Goal: Information Seeking & Learning: Learn about a topic

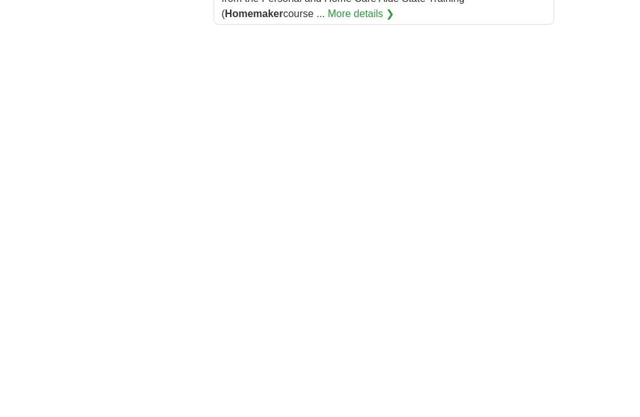
scroll to position [2534, 0]
click at [0, 0] on link "2" at bounding box center [0, 0] width 0 height 0
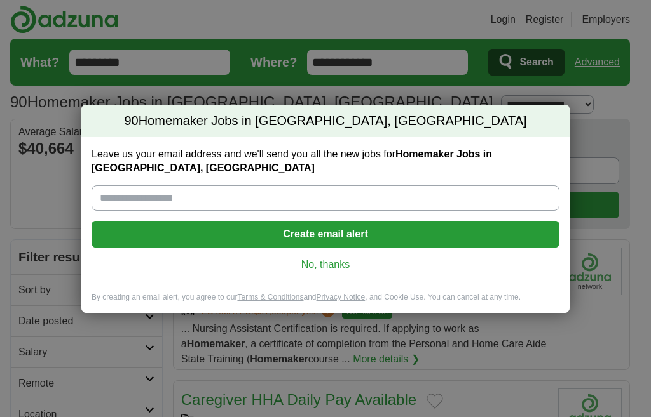
click at [339, 259] on link "No, thanks" at bounding box center [325, 265] width 447 height 14
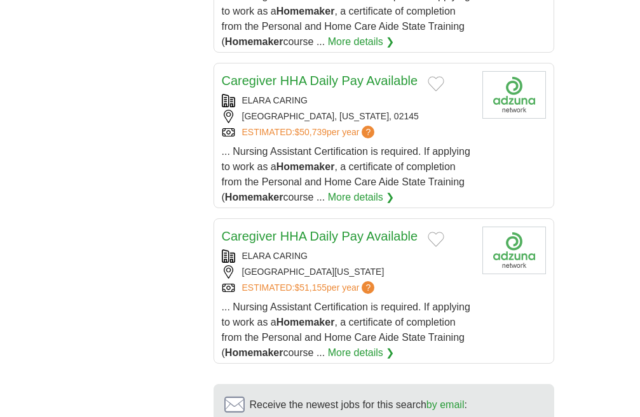
scroll to position [1775, 0]
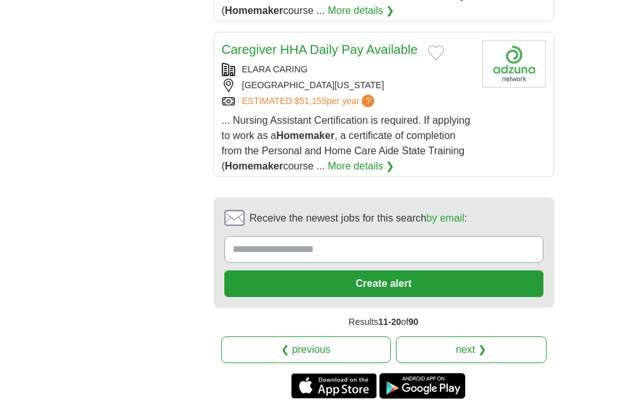
click at [0, 0] on link "3" at bounding box center [0, 0] width 0 height 0
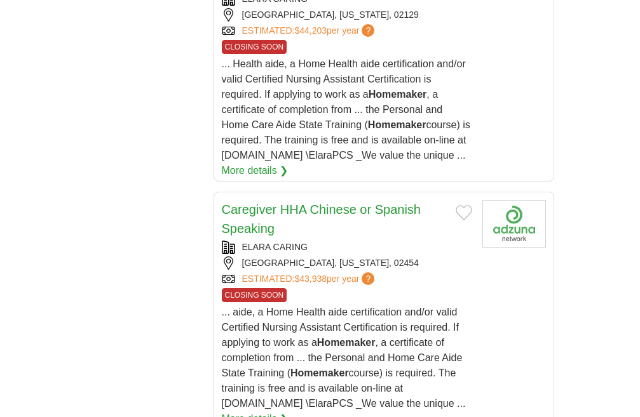
scroll to position [2287, 0]
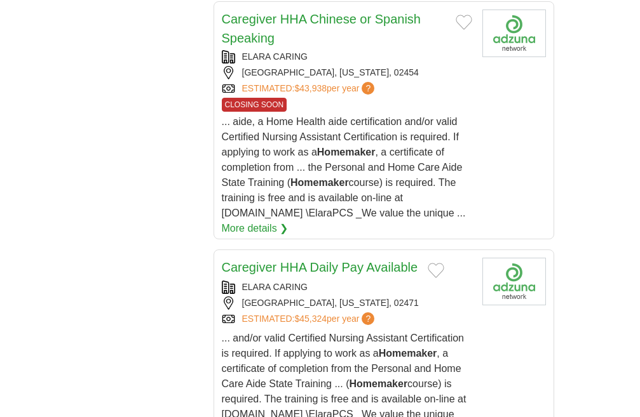
click at [0, 0] on link "4" at bounding box center [0, 0] width 0 height 0
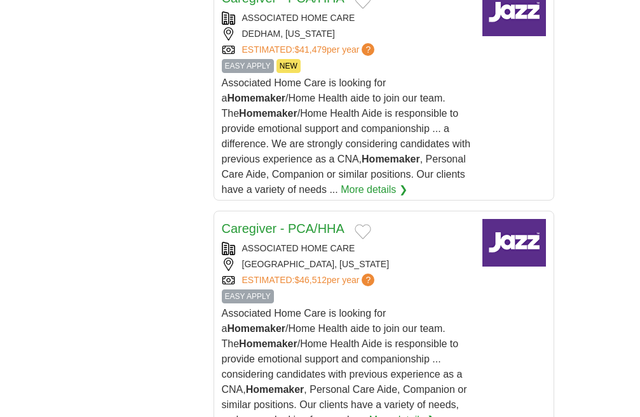
scroll to position [2033, 0]
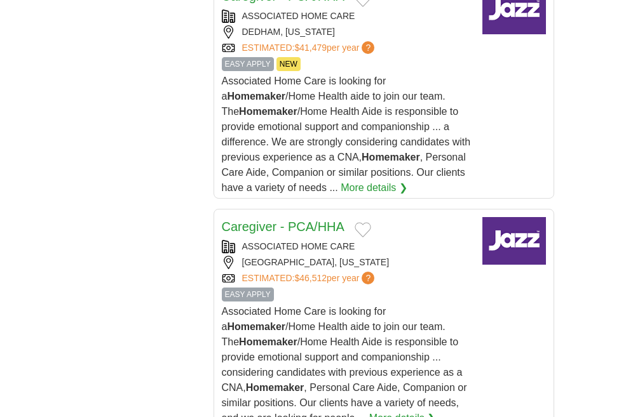
click at [0, 0] on link "5" at bounding box center [0, 0] width 0 height 0
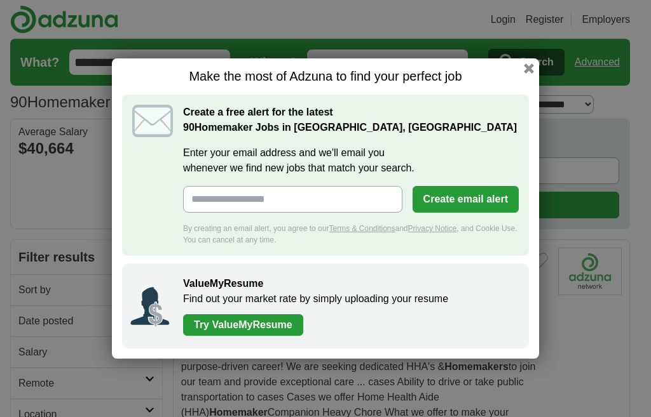
click at [531, 67] on button "button" at bounding box center [528, 69] width 10 height 10
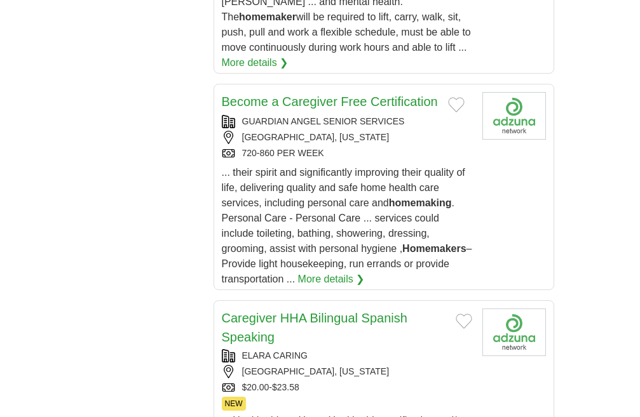
scroll to position [1969, 0]
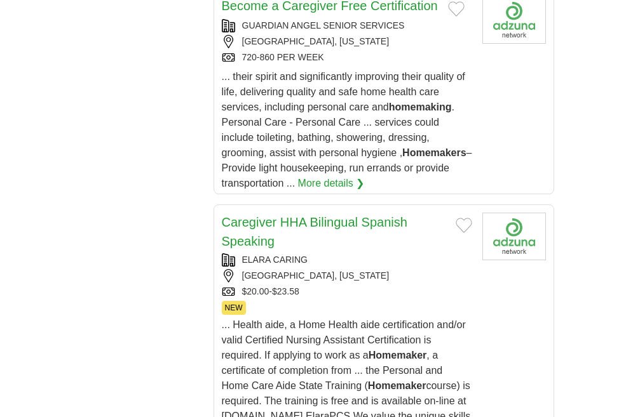
click at [0, 0] on link "6" at bounding box center [0, 0] width 0 height 0
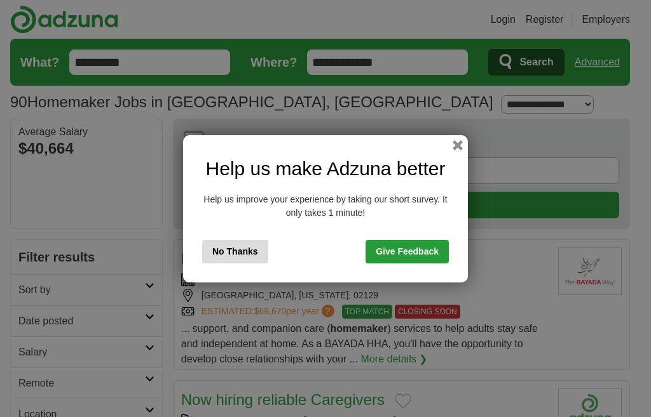
click at [234, 238] on div "Help us make Adzuna better Help us improve your experience by taking our short …" at bounding box center [325, 208] width 285 height 147
click at [236, 253] on button "No Thanks" at bounding box center [235, 252] width 66 height 24
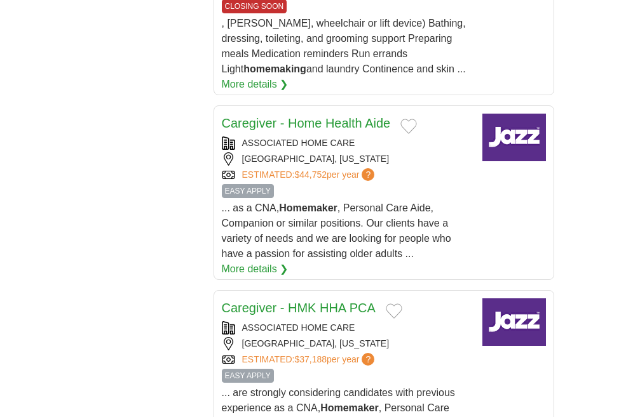
scroll to position [1588, 0]
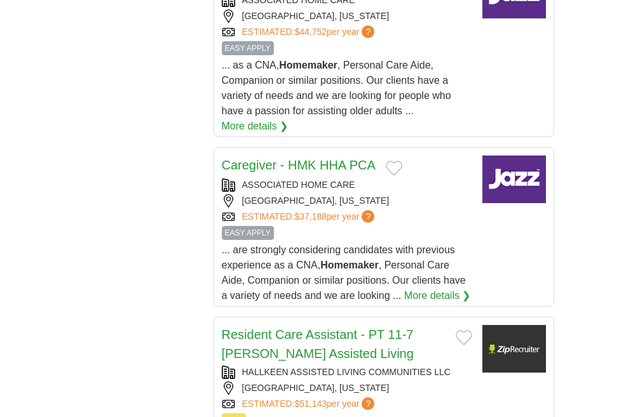
click at [0, 0] on link "7" at bounding box center [0, 0] width 0 height 0
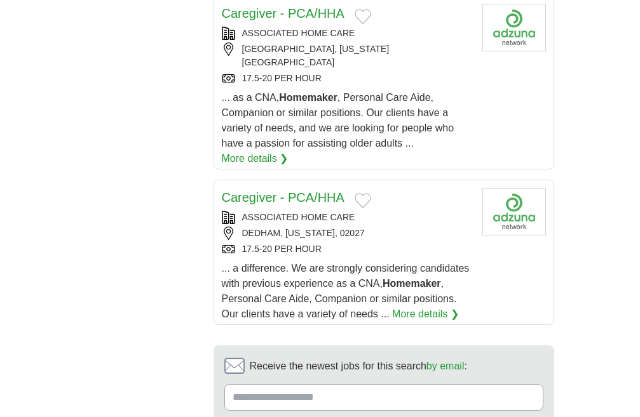
click at [0, 0] on link "8" at bounding box center [0, 0] width 0 height 0
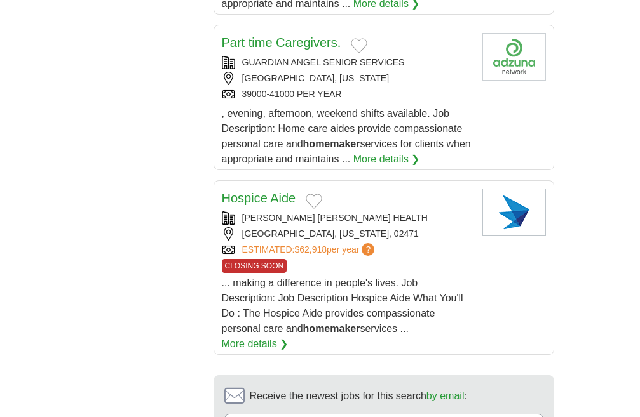
click at [0, 0] on link "9" at bounding box center [0, 0] width 0 height 0
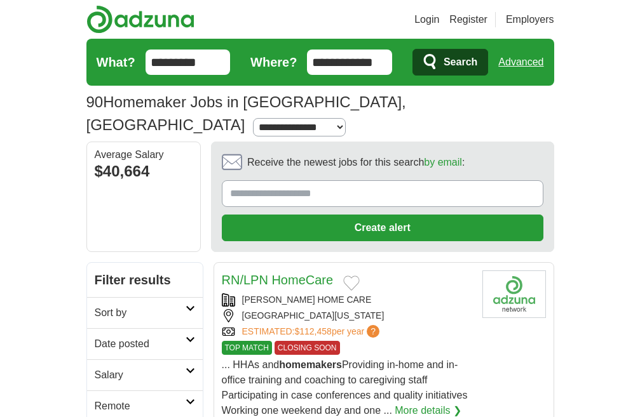
drag, startPoint x: 182, startPoint y: 65, endPoint x: 0, endPoint y: 36, distance: 183.9
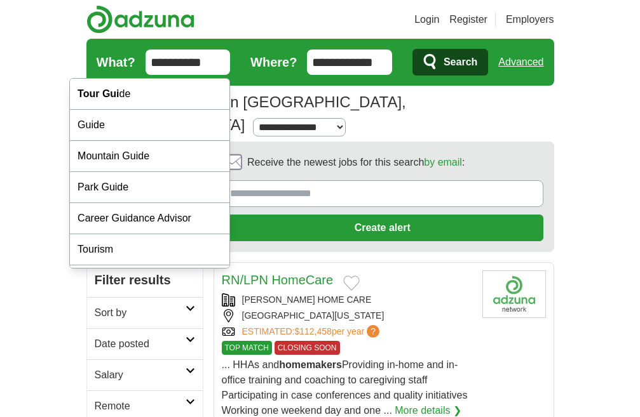
type input "**********"
click at [412, 49] on button "Search" at bounding box center [450, 62] width 76 height 27
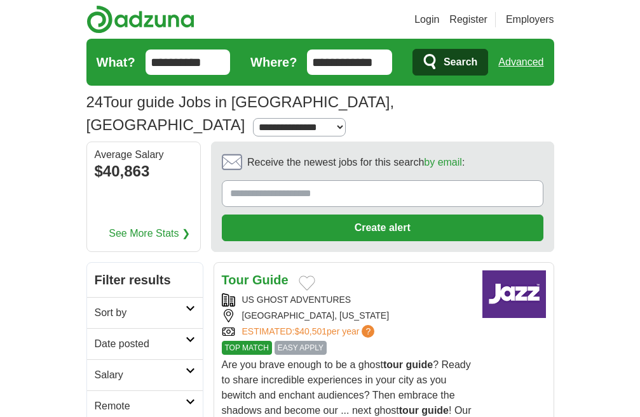
select select "*"
click at [255, 118] on select "**********" at bounding box center [299, 127] width 93 height 18
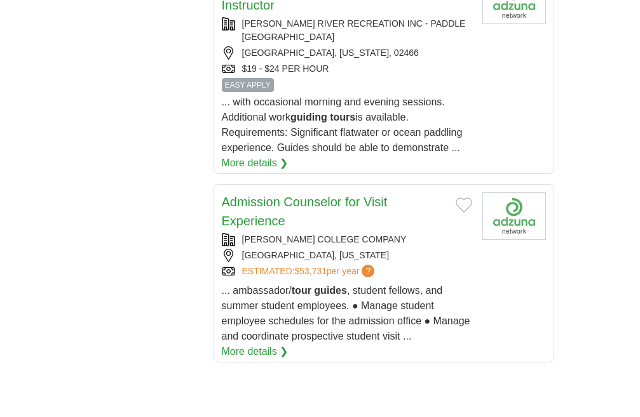
scroll to position [2224, 0]
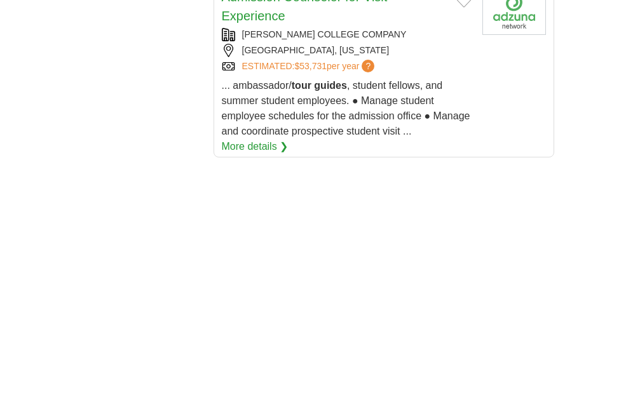
click at [0, 0] on link "2" at bounding box center [0, 0] width 0 height 0
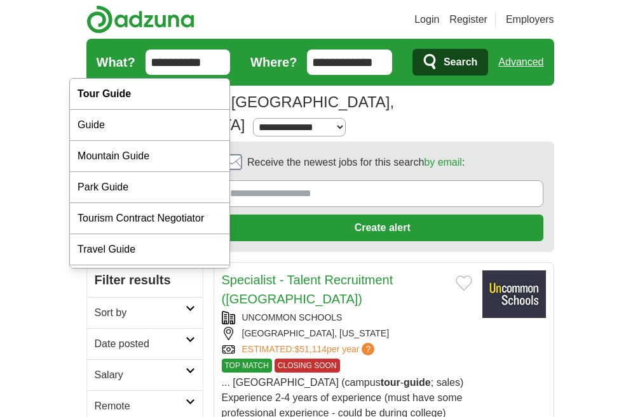
drag, startPoint x: 140, startPoint y: 64, endPoint x: 0, endPoint y: 53, distance: 140.2
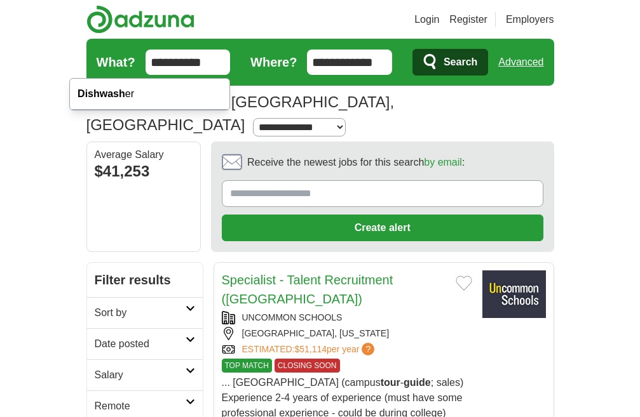
click at [412, 49] on button "Search" at bounding box center [450, 62] width 76 height 27
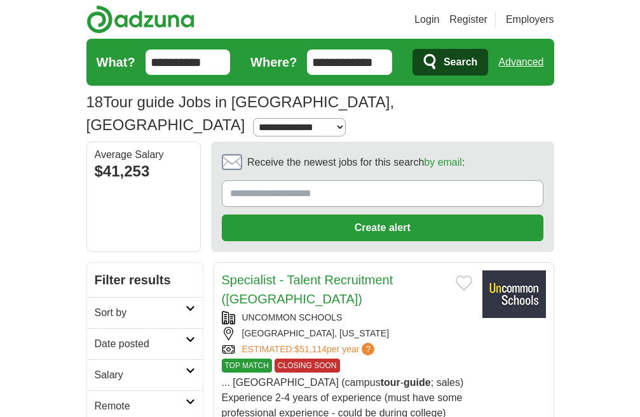
type input "**********"
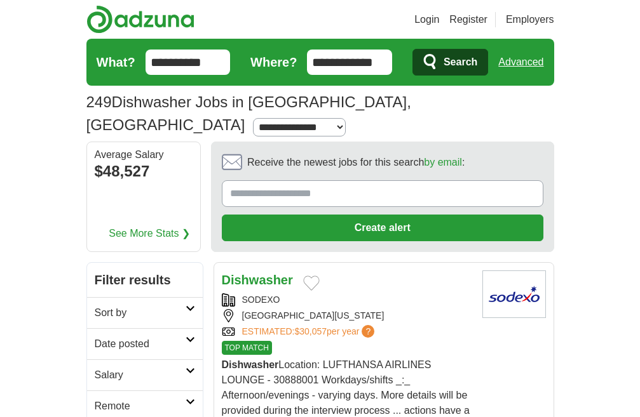
select select "*"
click at [273, 118] on select "**********" at bounding box center [299, 127] width 93 height 18
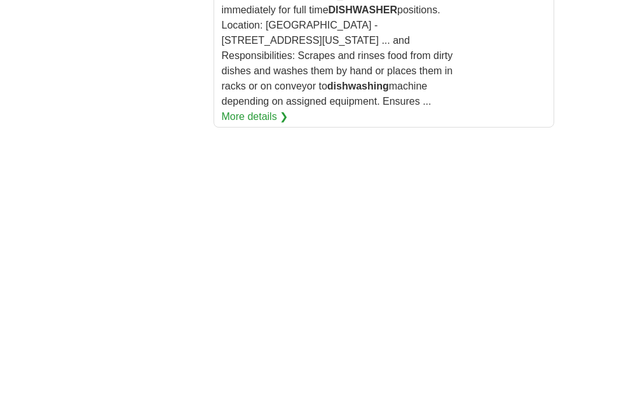
scroll to position [2668, 0]
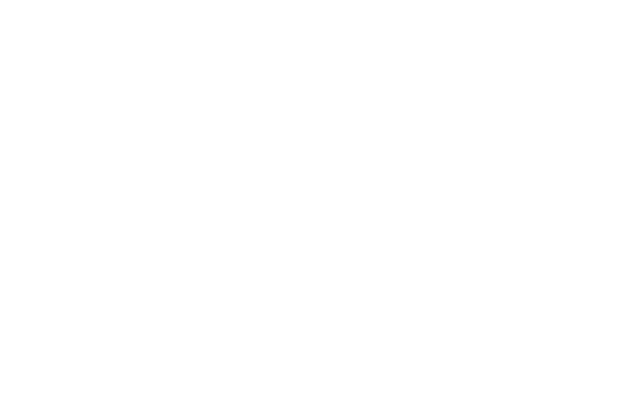
click at [0, 0] on link "2" at bounding box center [0, 0] width 0 height 0
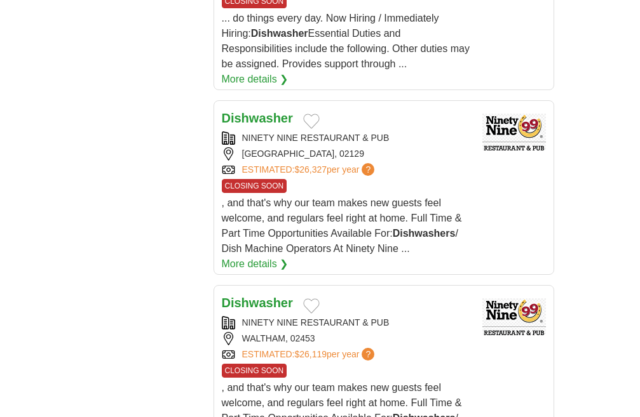
scroll to position [2262, 0]
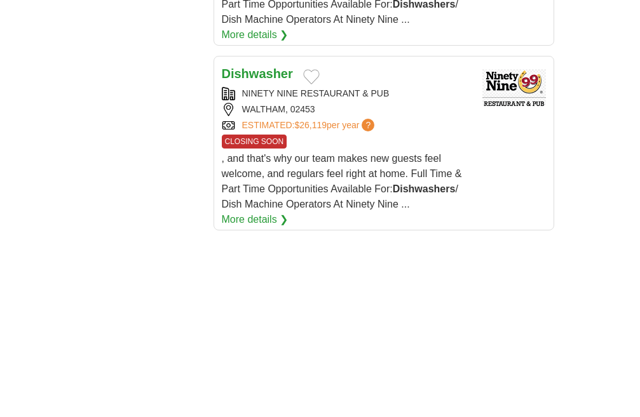
click at [0, 0] on link "3" at bounding box center [0, 0] width 0 height 0
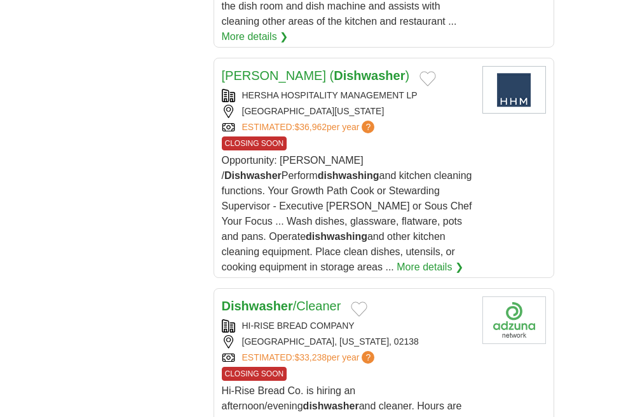
click at [0, 0] on link "4" at bounding box center [0, 0] width 0 height 0
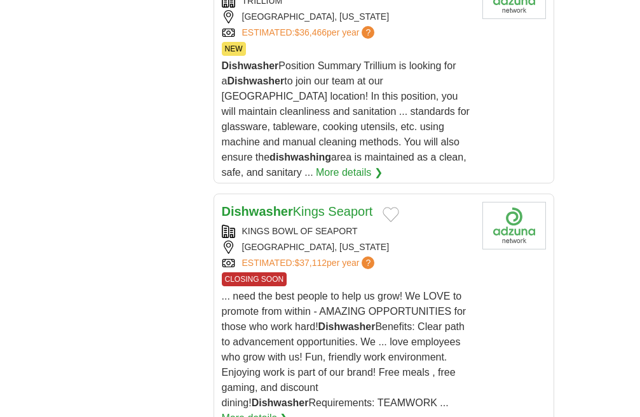
scroll to position [1842, 0]
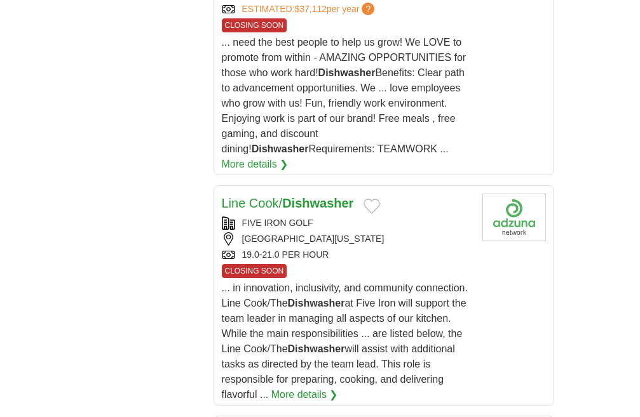
click at [0, 0] on link "5" at bounding box center [0, 0] width 0 height 0
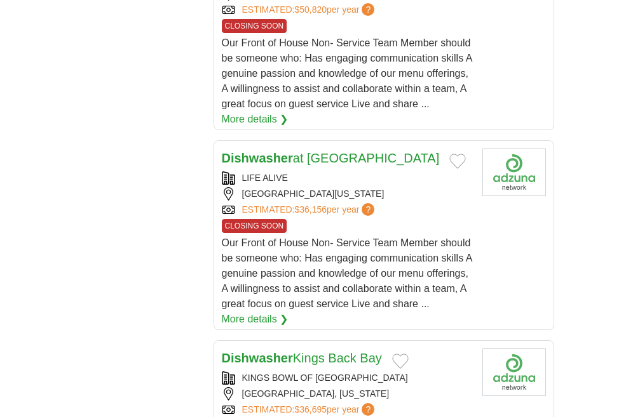
scroll to position [1969, 0]
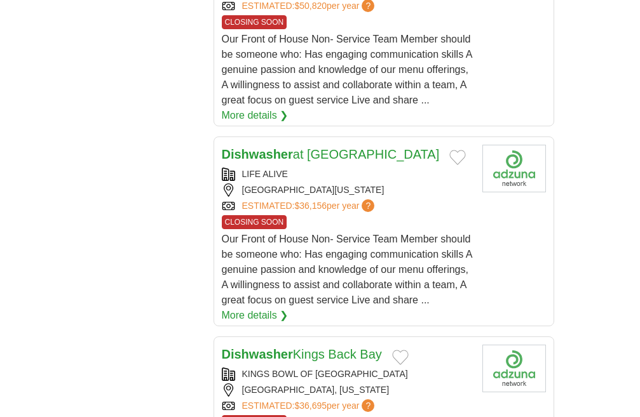
click at [0, 0] on link "6" at bounding box center [0, 0] width 0 height 0
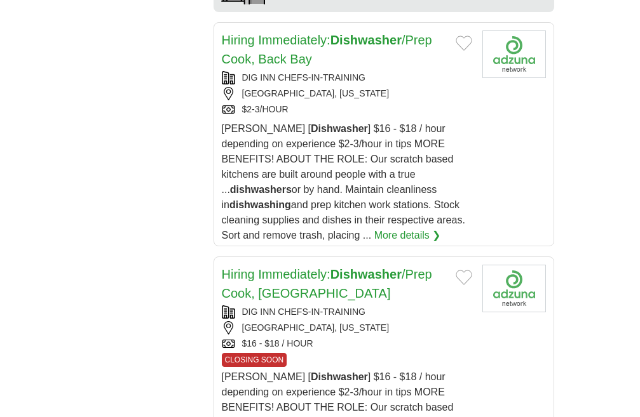
scroll to position [2287, 0]
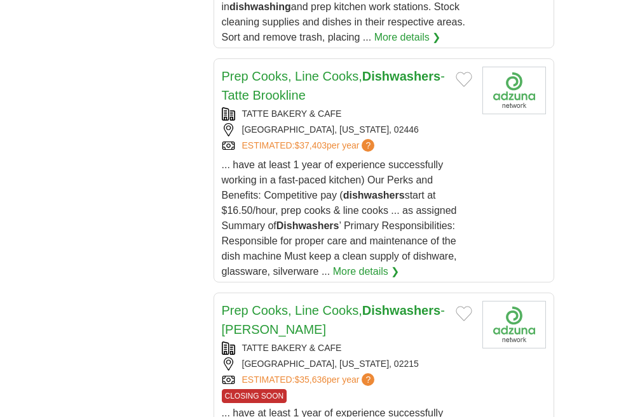
click at [0, 0] on link "7" at bounding box center [0, 0] width 0 height 0
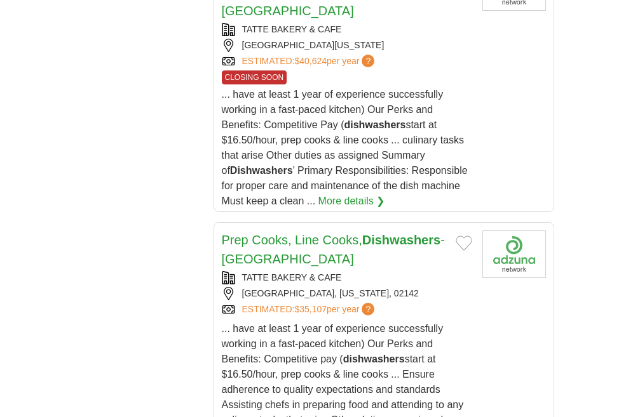
click at [0, 0] on link "8" at bounding box center [0, 0] width 0 height 0
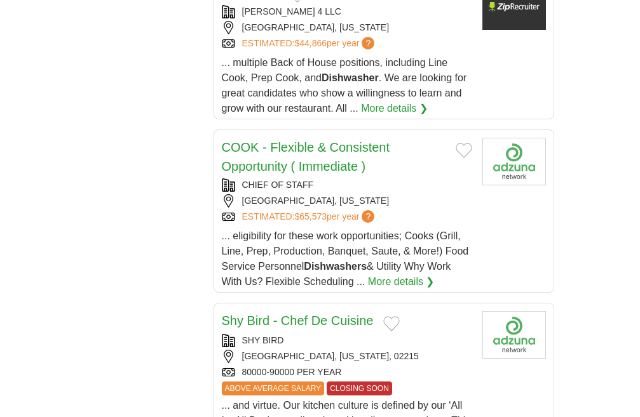
click at [0, 0] on link "9" at bounding box center [0, 0] width 0 height 0
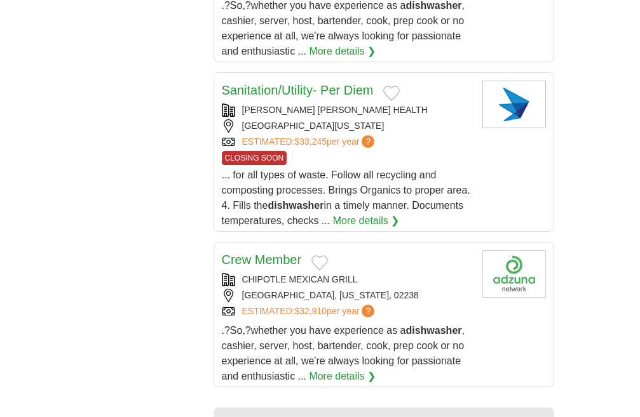
click at [0, 0] on link "10" at bounding box center [0, 0] width 0 height 0
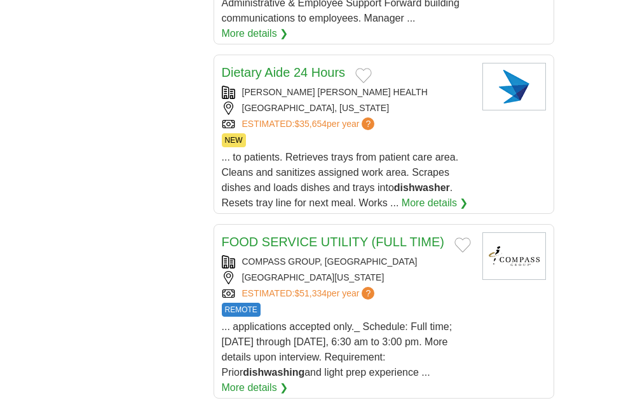
click at [0, 0] on link "11" at bounding box center [0, 0] width 0 height 0
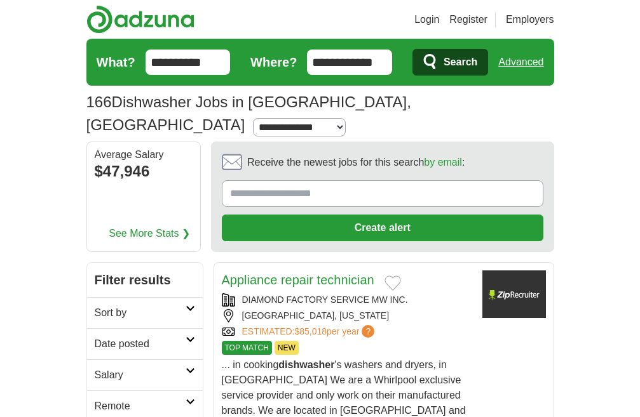
type input "**********"
drag, startPoint x: 165, startPoint y: 64, endPoint x: 0, endPoint y: 29, distance: 169.0
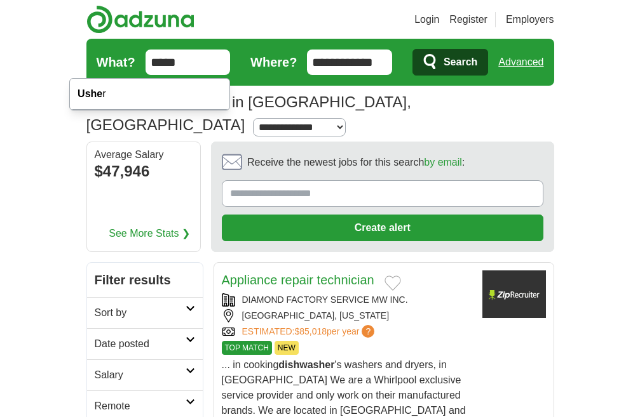
click at [412, 49] on button "Search" at bounding box center [450, 62] width 76 height 27
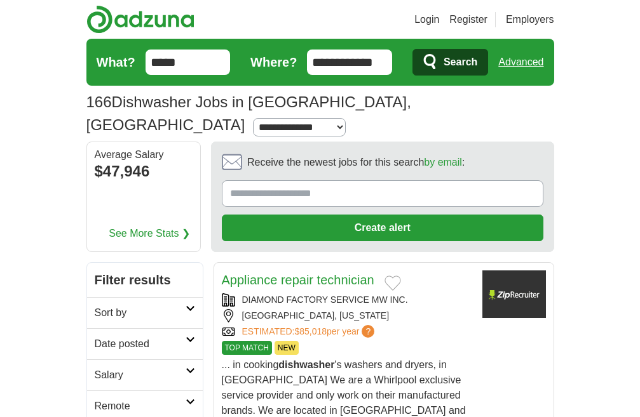
type input "*****"
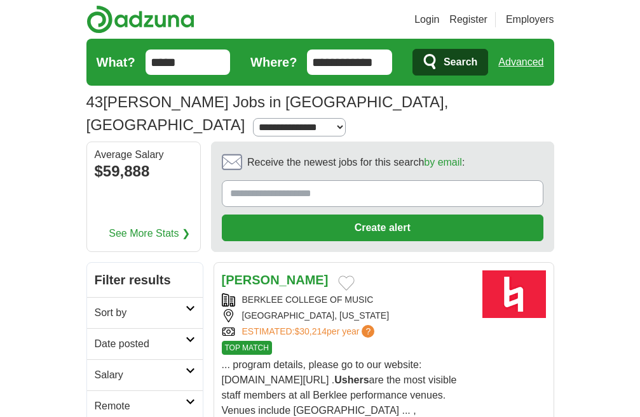
select select "*"
click at [253, 118] on select "**********" at bounding box center [299, 127] width 93 height 18
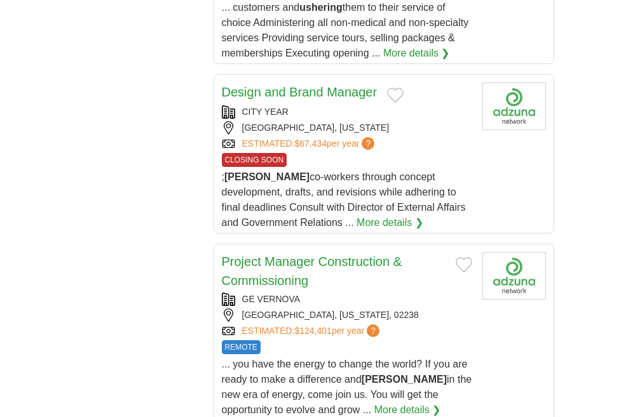
click at [0, 0] on link "2" at bounding box center [0, 0] width 0 height 0
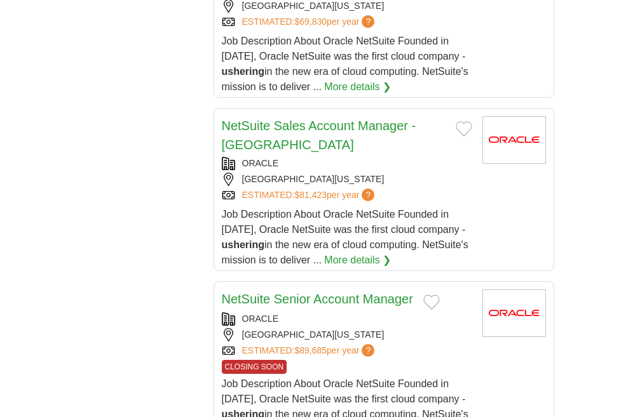
click at [0, 0] on link "3" at bounding box center [0, 0] width 0 height 0
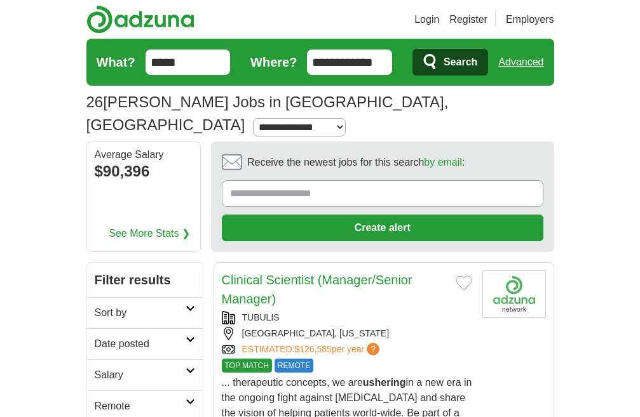
type input "*****"
drag, startPoint x: 165, startPoint y: 65, endPoint x: 0, endPoint y: 86, distance: 166.6
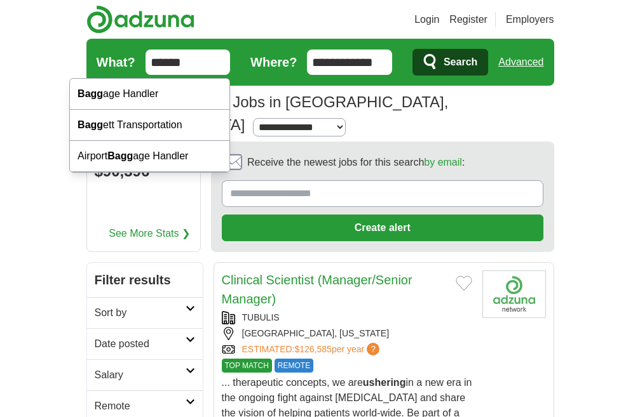
type input "******"
click at [412, 49] on button "Search" at bounding box center [450, 62] width 76 height 27
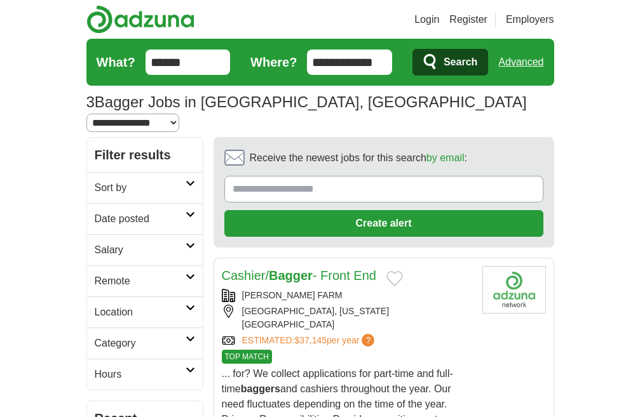
select select "*"
click at [179, 114] on select "**********" at bounding box center [132, 123] width 93 height 18
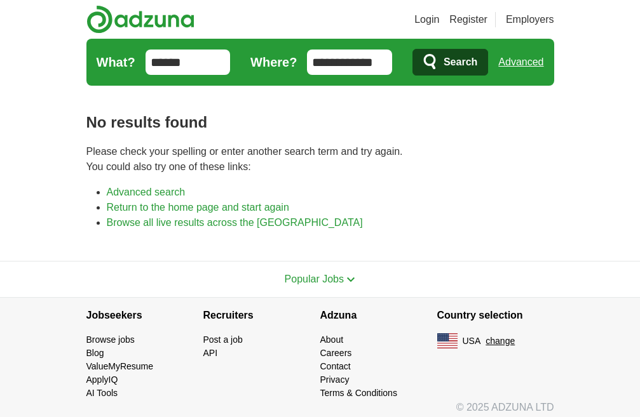
click at [145, 66] on input "******" at bounding box center [187, 62] width 85 height 25
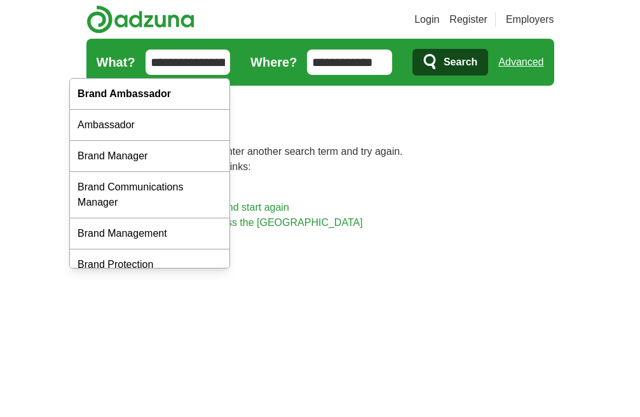
type input "**********"
click at [412, 49] on button "Search" at bounding box center [450, 62] width 76 height 27
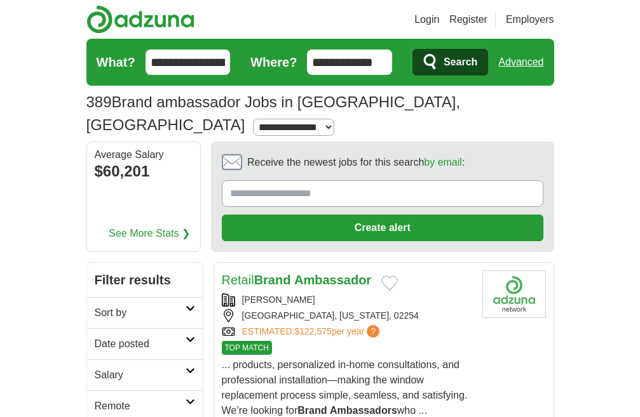
click at [334, 119] on select "**********" at bounding box center [293, 127] width 81 height 17
select select "*"
click at [321, 118] on select "**********" at bounding box center [299, 127] width 93 height 18
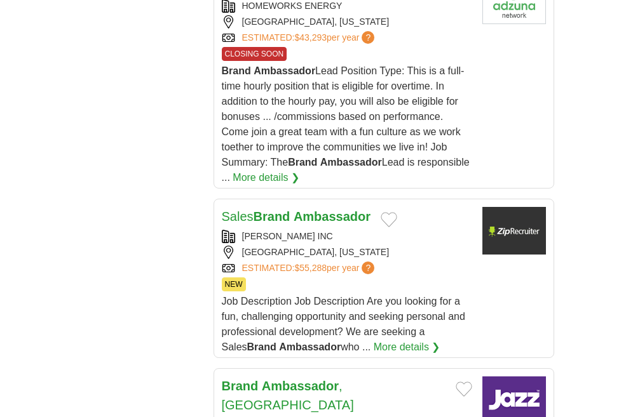
click at [0, 0] on link "2" at bounding box center [0, 0] width 0 height 0
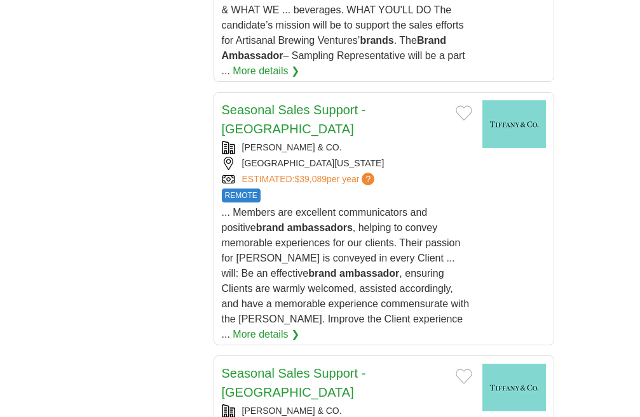
scroll to position [1906, 0]
click at [0, 0] on link "3" at bounding box center [0, 0] width 0 height 0
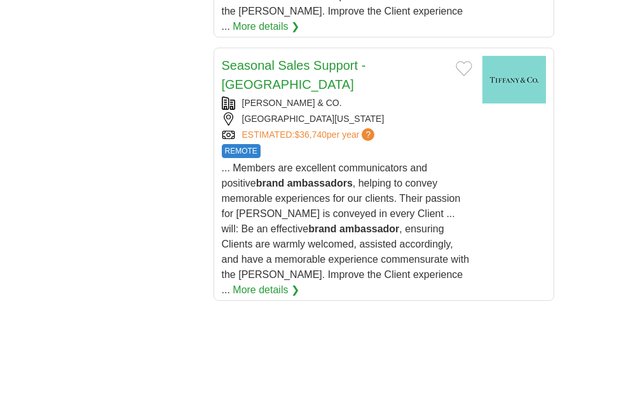
scroll to position [2605, 0]
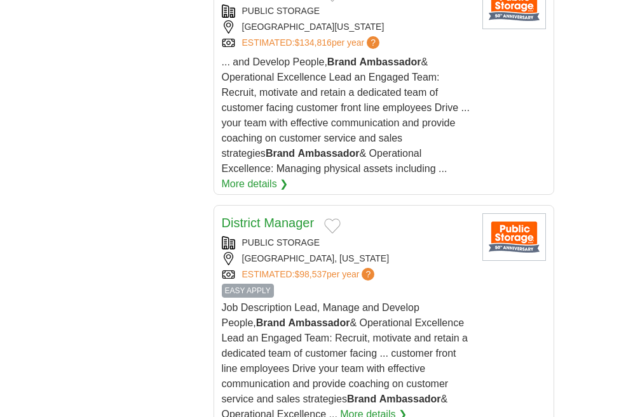
click at [0, 0] on link "4" at bounding box center [0, 0] width 0 height 0
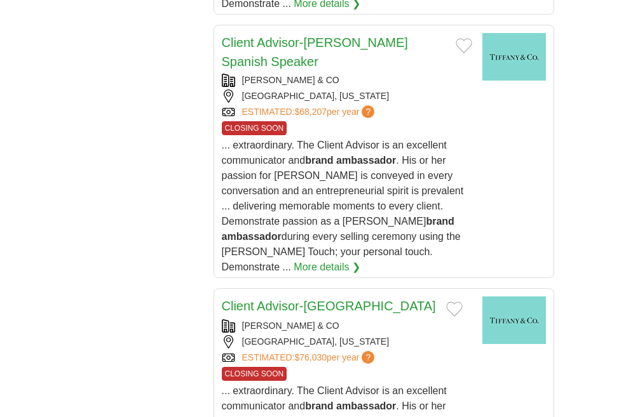
scroll to position [2501, 0]
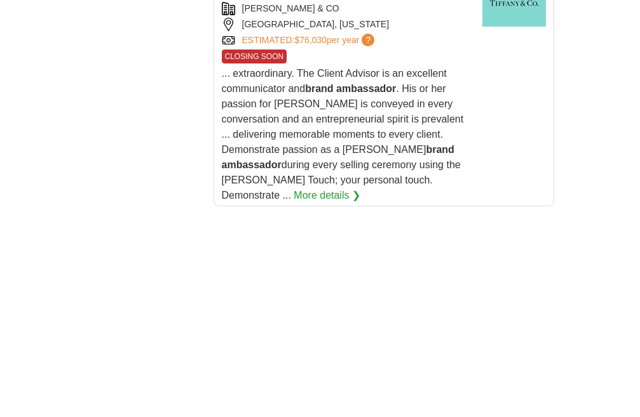
click at [0, 0] on link "5" at bounding box center [0, 0] width 0 height 0
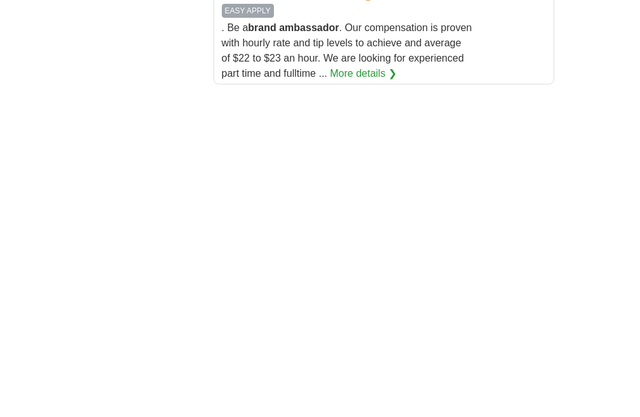
scroll to position [2560, 0]
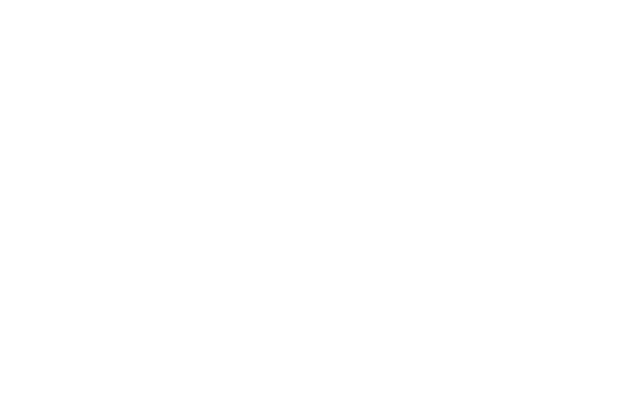
click at [0, 0] on link "6" at bounding box center [0, 0] width 0 height 0
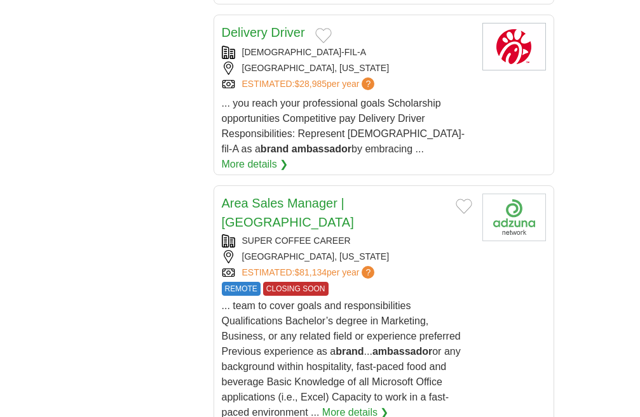
scroll to position [1894, 0]
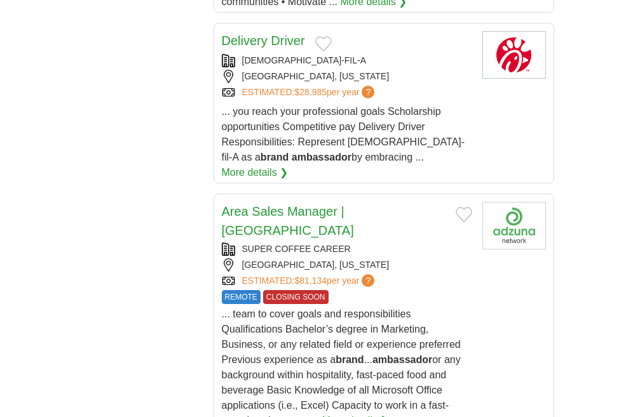
click at [0, 0] on link "7" at bounding box center [0, 0] width 0 height 0
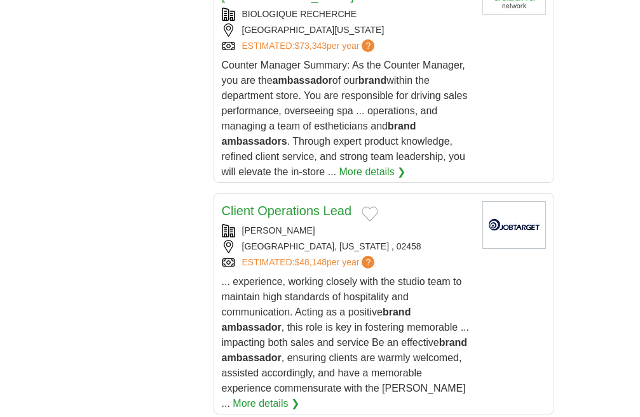
click at [0, 0] on link "8" at bounding box center [0, 0] width 0 height 0
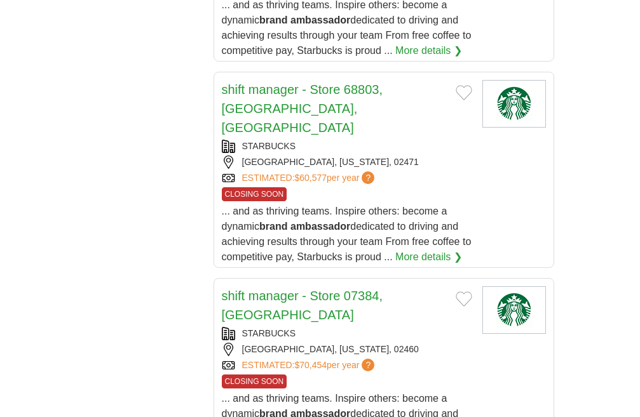
click at [0, 0] on link "9" at bounding box center [0, 0] width 0 height 0
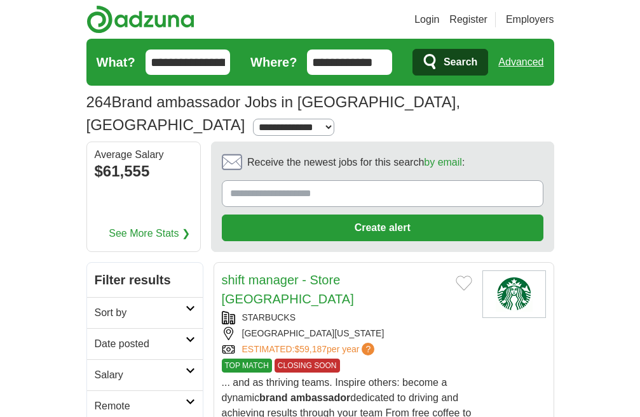
click at [0, 0] on link "10" at bounding box center [0, 0] width 0 height 0
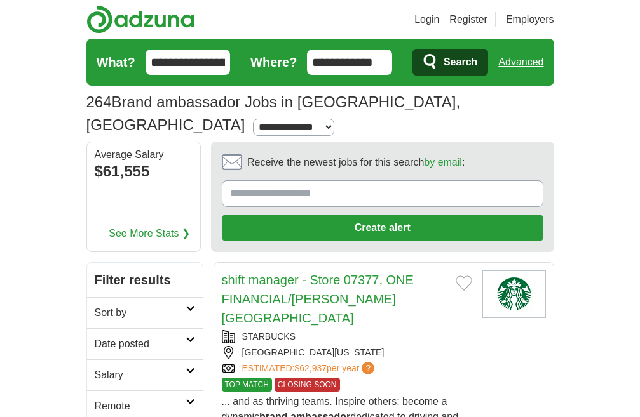
click at [0, 0] on link "11" at bounding box center [0, 0] width 0 height 0
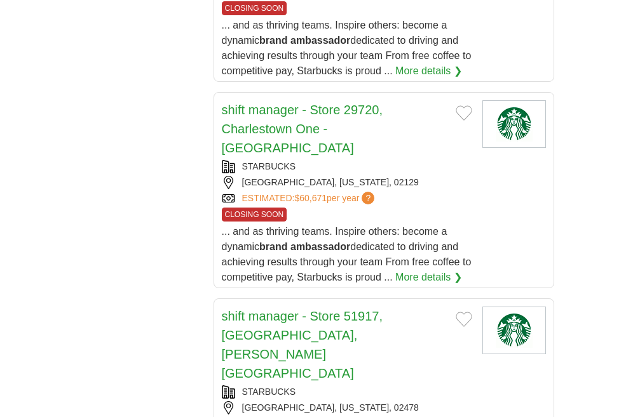
scroll to position [1849, 0]
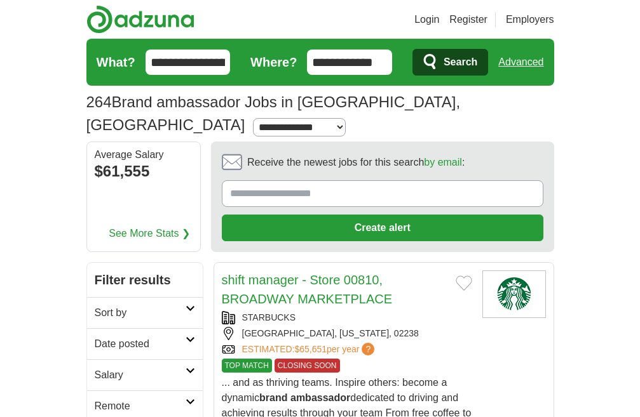
click at [0, 0] on link "12" at bounding box center [0, 0] width 0 height 0
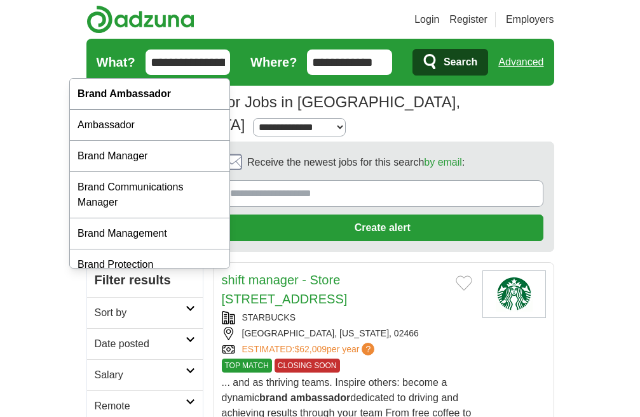
drag, startPoint x: 187, startPoint y: 67, endPoint x: 0, endPoint y: 76, distance: 187.6
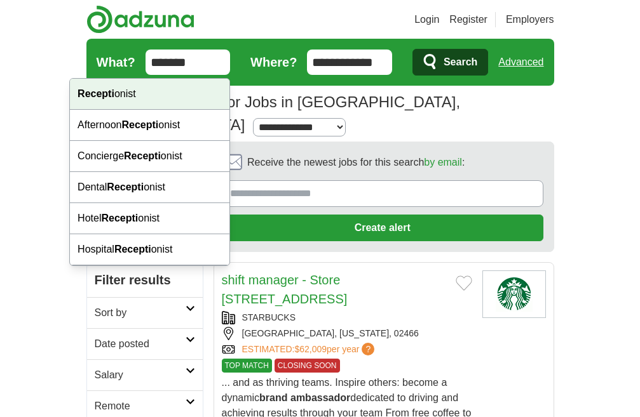
click at [139, 87] on div "Recepti onist" at bounding box center [149, 94] width 159 height 31
type input "**********"
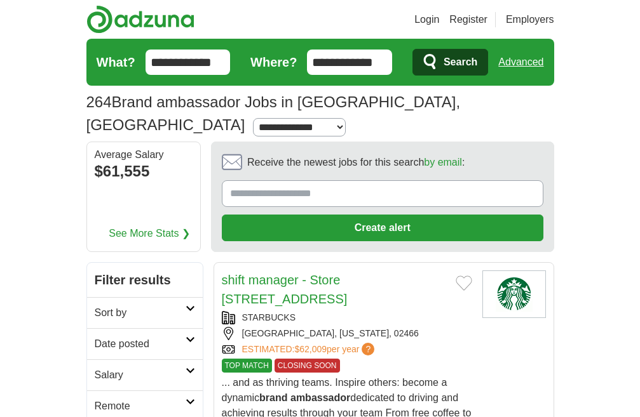
click at [477, 64] on span "Search" at bounding box center [460, 62] width 34 height 25
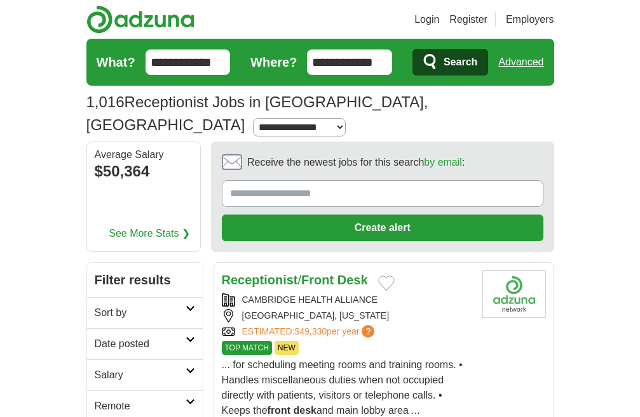
select select "*"
click at [290, 118] on select "**********" at bounding box center [299, 127] width 93 height 18
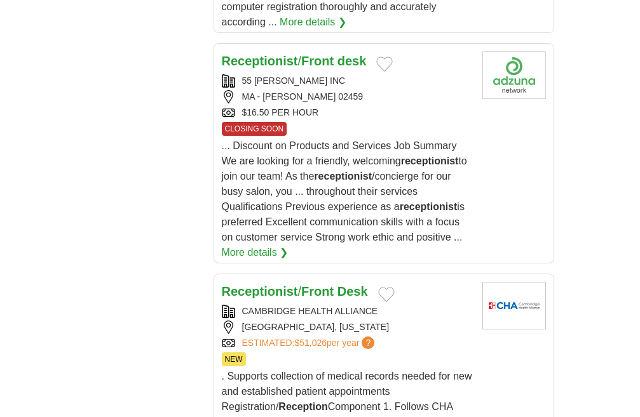
click at [0, 0] on link "2" at bounding box center [0, 0] width 0 height 0
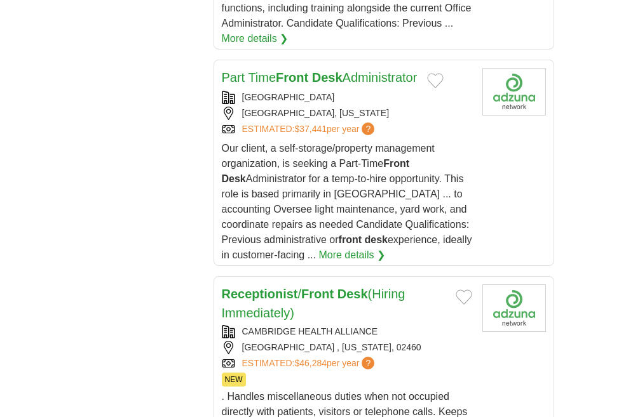
click at [0, 0] on link "3" at bounding box center [0, 0] width 0 height 0
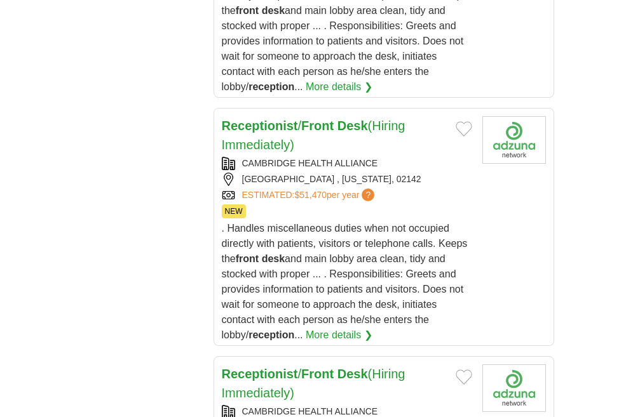
click at [0, 0] on link "4" at bounding box center [0, 0] width 0 height 0
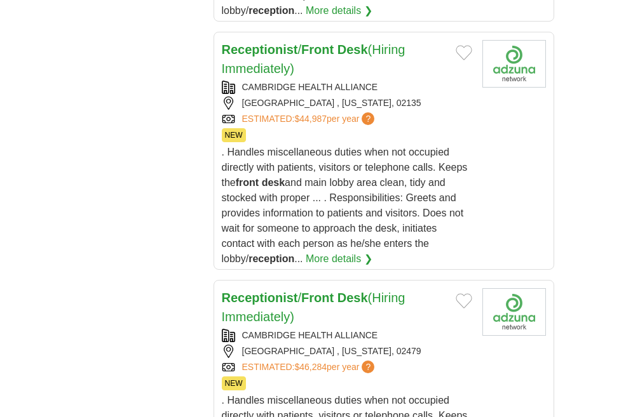
click at [0, 0] on link "5" at bounding box center [0, 0] width 0 height 0
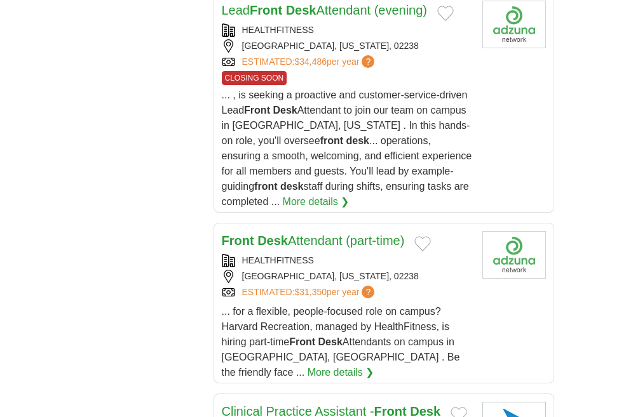
click at [0, 0] on link "6" at bounding box center [0, 0] width 0 height 0
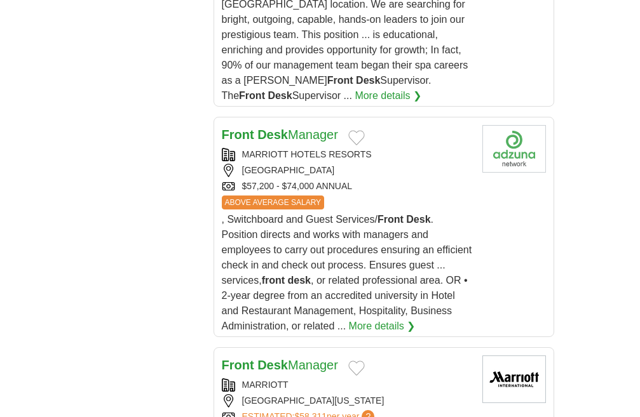
scroll to position [2063, 0]
click at [0, 0] on link "7" at bounding box center [0, 0] width 0 height 0
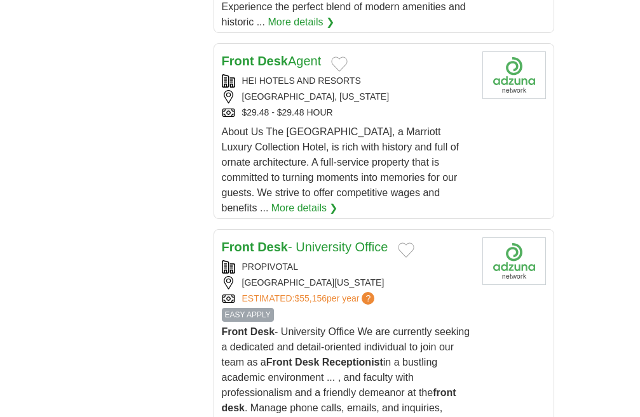
scroll to position [1935, 0]
click at [0, 0] on link "8" at bounding box center [0, 0] width 0 height 0
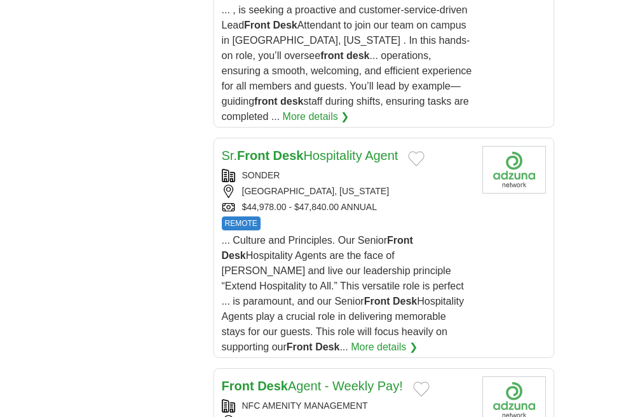
scroll to position [1907, 0]
click at [0, 0] on link "9" at bounding box center [0, 0] width 0 height 0
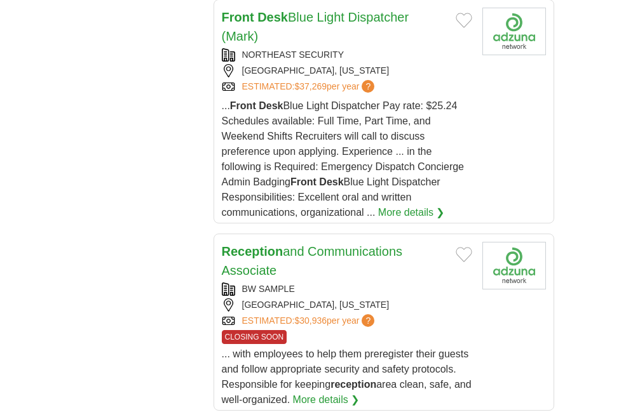
click at [0, 0] on link "10" at bounding box center [0, 0] width 0 height 0
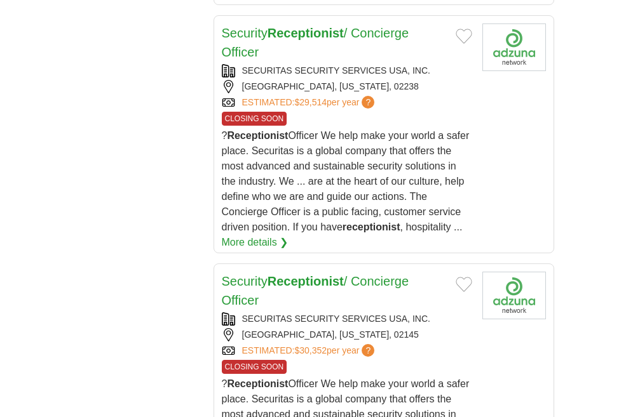
scroll to position [1914, 0]
click at [0, 0] on link "11" at bounding box center [0, 0] width 0 height 0
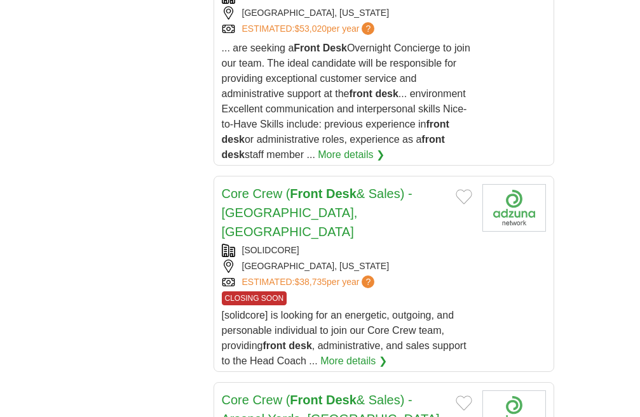
click at [0, 0] on link "12" at bounding box center [0, 0] width 0 height 0
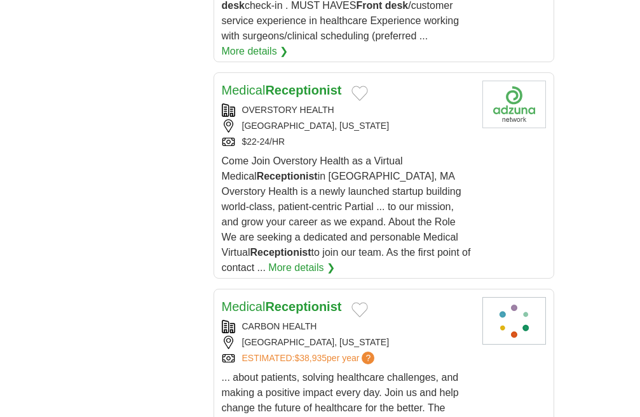
scroll to position [1936, 0]
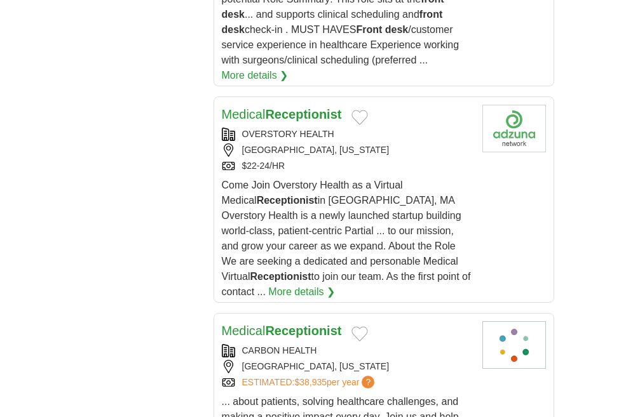
click at [0, 0] on link "13" at bounding box center [0, 0] width 0 height 0
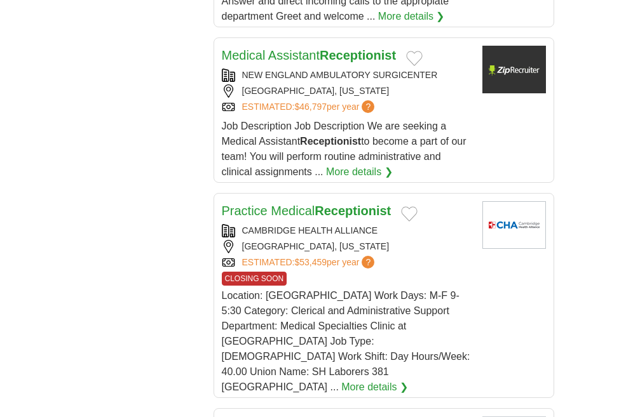
scroll to position [1815, 0]
click at [0, 0] on link "14" at bounding box center [0, 0] width 0 height 0
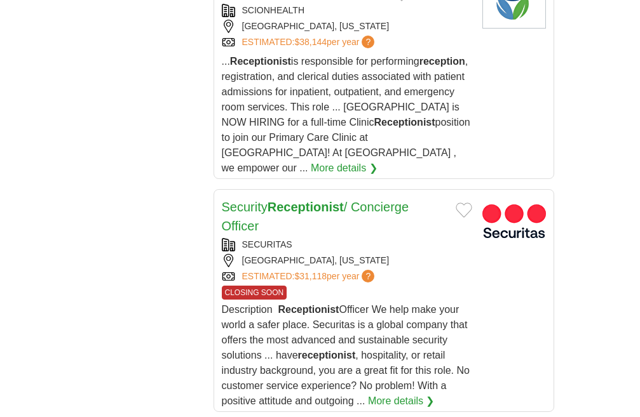
scroll to position [1985, 0]
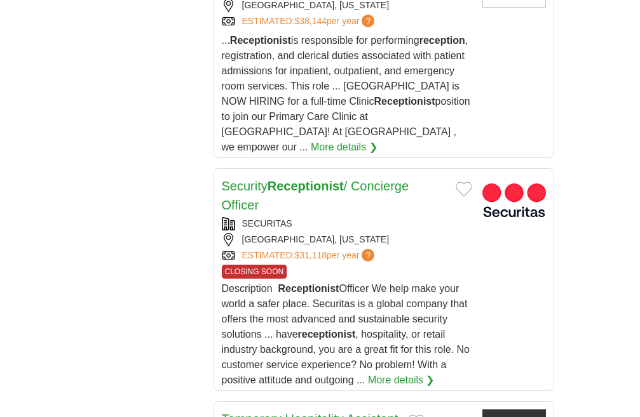
click at [0, 0] on link "15" at bounding box center [0, 0] width 0 height 0
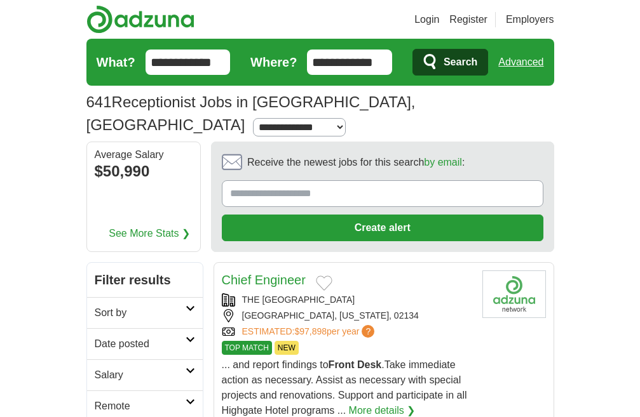
drag, startPoint x: 189, startPoint y: 65, endPoint x: 0, endPoint y: 98, distance: 192.3
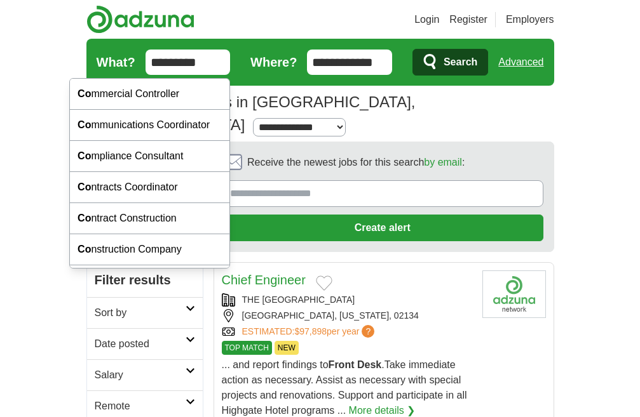
type input "*********"
click at [412, 49] on button "Search" at bounding box center [450, 62] width 76 height 27
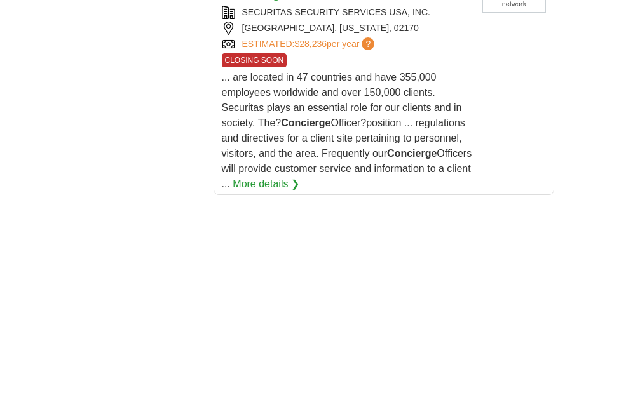
scroll to position [2720, 0]
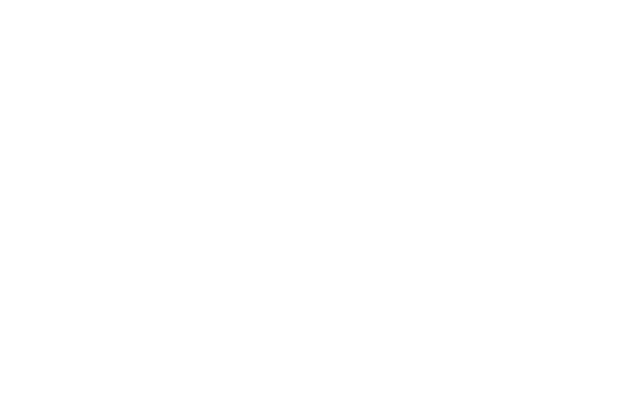
click at [0, 0] on link "2" at bounding box center [0, 0] width 0 height 0
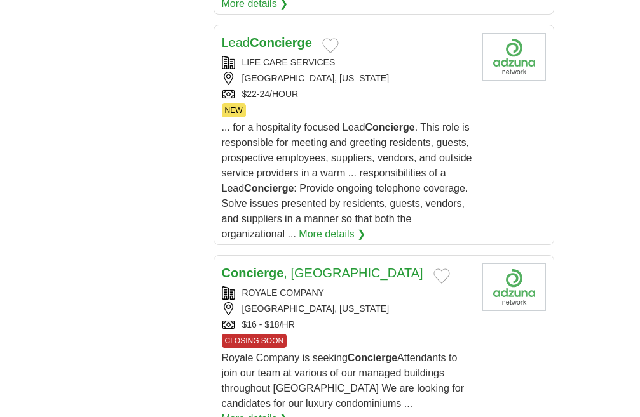
click at [0, 0] on link "3" at bounding box center [0, 0] width 0 height 0
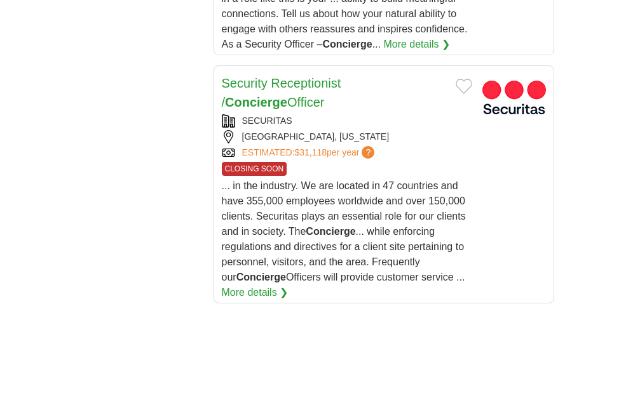
scroll to position [2429, 0]
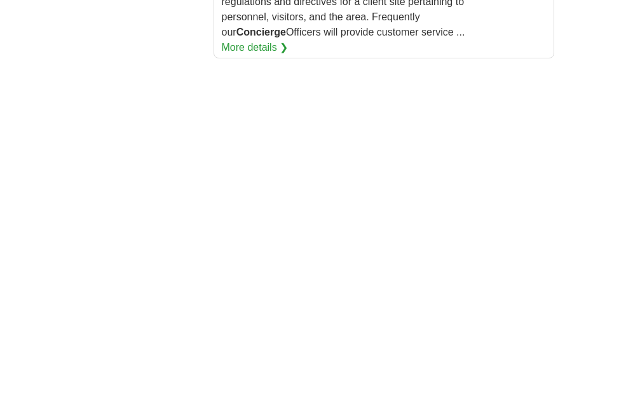
click at [0, 0] on link "4" at bounding box center [0, 0] width 0 height 0
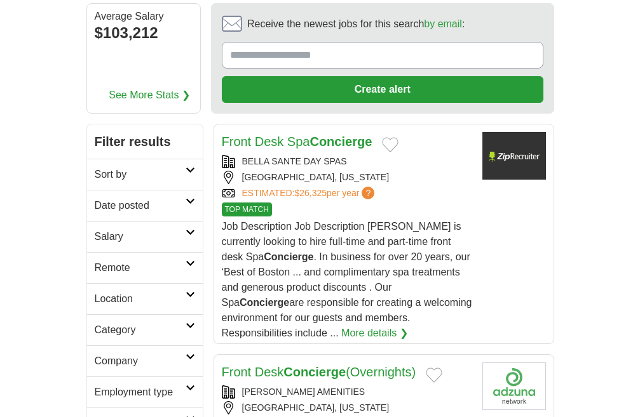
scroll to position [201, 0]
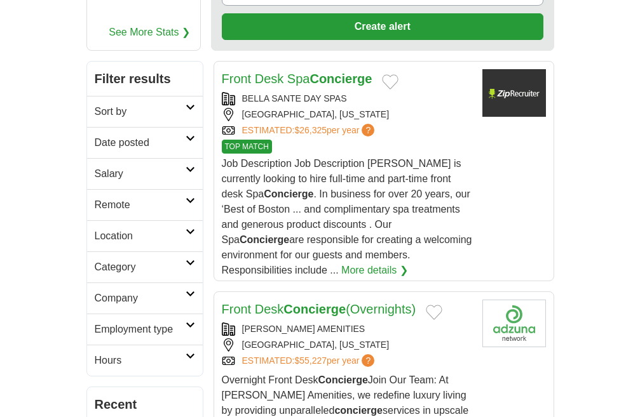
click at [422, 158] on span "Job Description Job Description Bella Santé is currently looking to hire full-t…" at bounding box center [347, 217] width 250 height 118
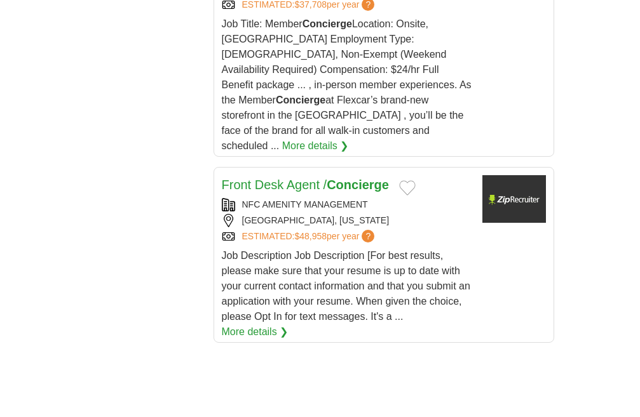
scroll to position [2197, 0]
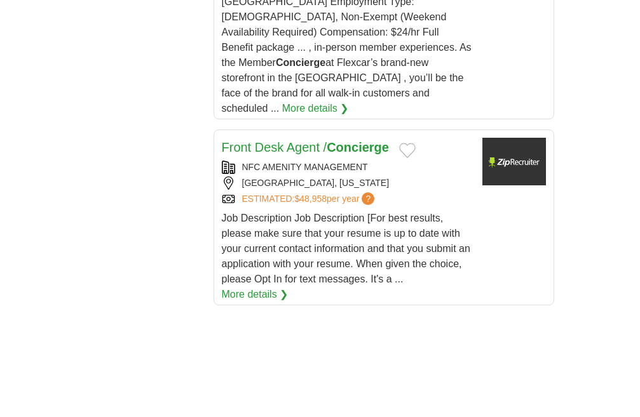
click at [0, 0] on link "5" at bounding box center [0, 0] width 0 height 0
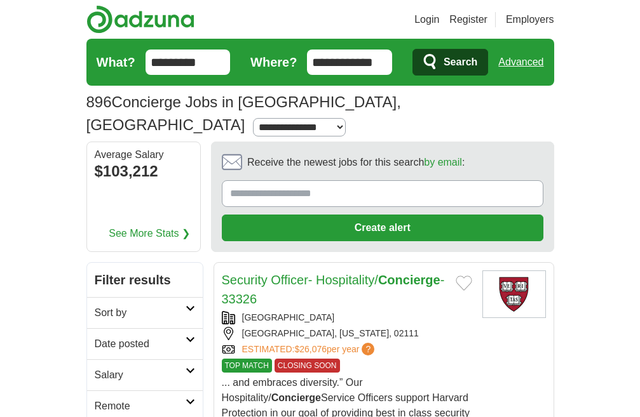
scroll to position [1207, 0]
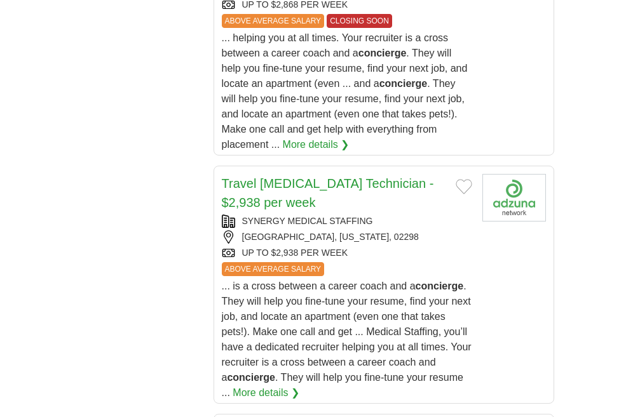
click at [0, 0] on link "6" at bounding box center [0, 0] width 0 height 0
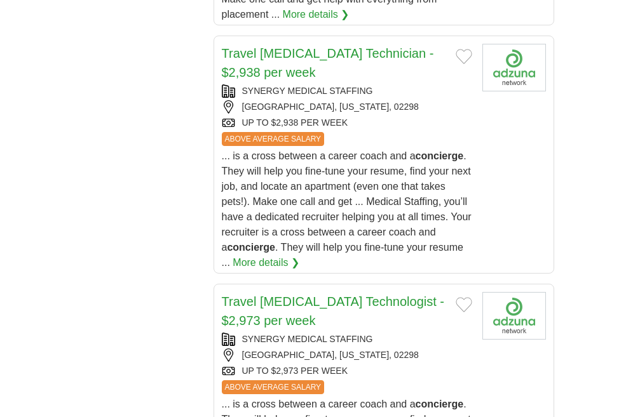
scroll to position [0, 0]
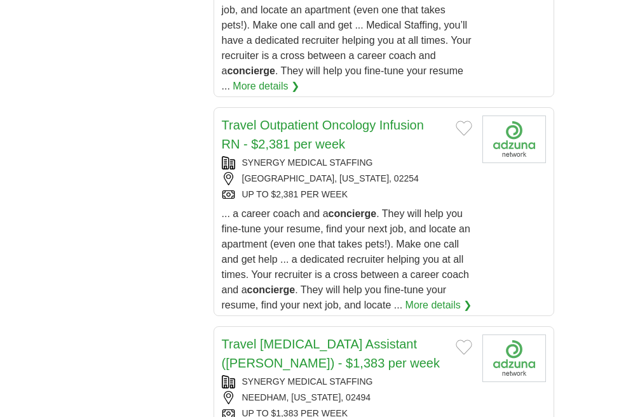
click at [0, 0] on link "7" at bounding box center [0, 0] width 0 height 0
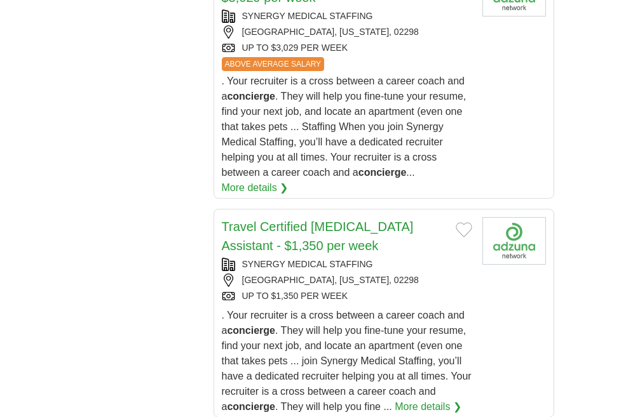
scroll to position [2119, 0]
click at [0, 0] on link "8" at bounding box center [0, 0] width 0 height 0
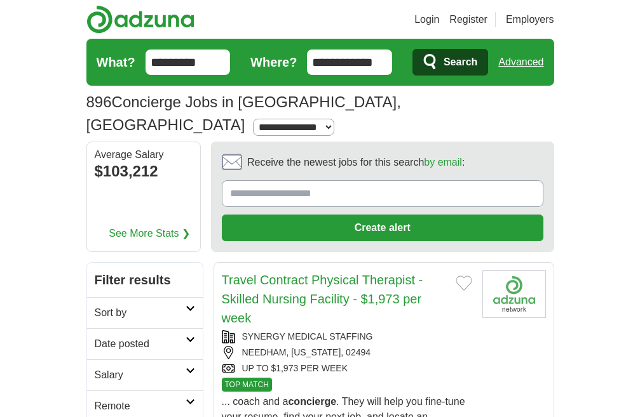
click at [0, 0] on link "9" at bounding box center [0, 0] width 0 height 0
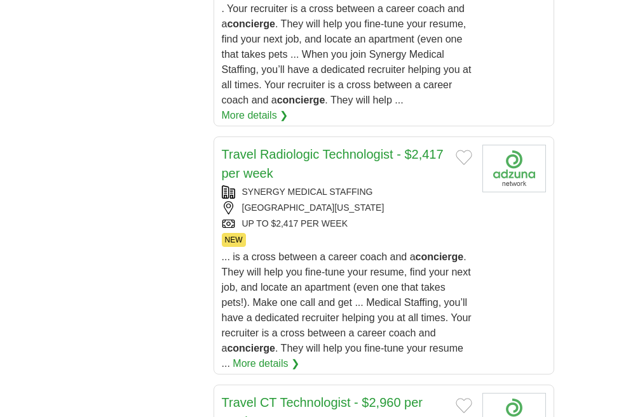
scroll to position [2138, 0]
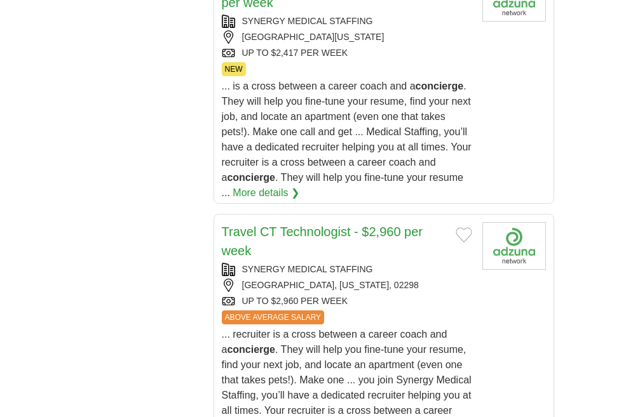
click at [0, 0] on link "10" at bounding box center [0, 0] width 0 height 0
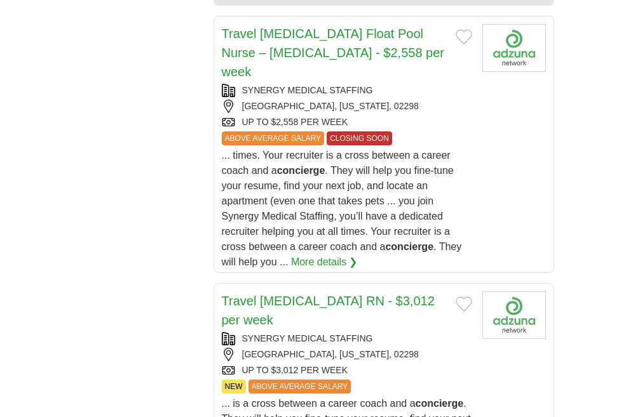
scroll to position [2091, 0]
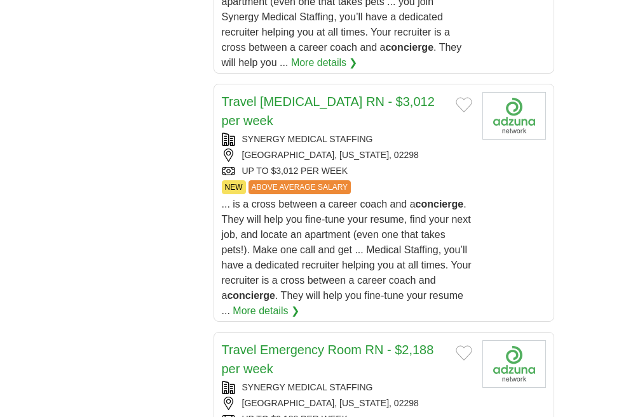
click at [0, 0] on link "11" at bounding box center [0, 0] width 0 height 0
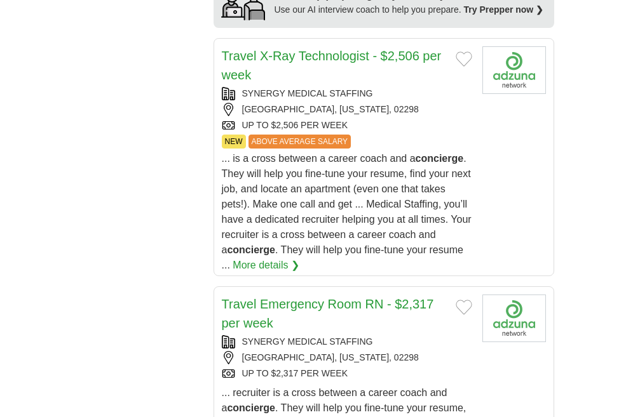
scroll to position [2160, 0]
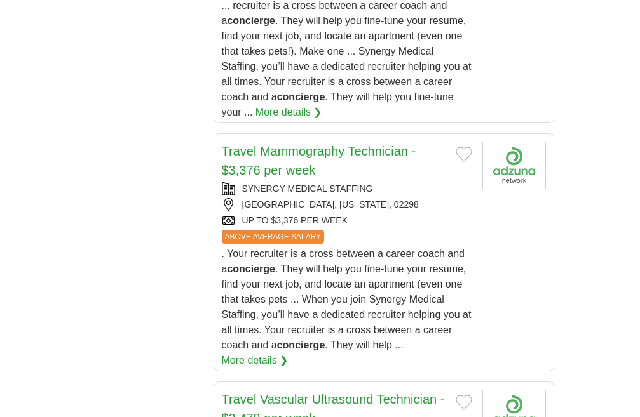
click at [0, 0] on link "12" at bounding box center [0, 0] width 0 height 0
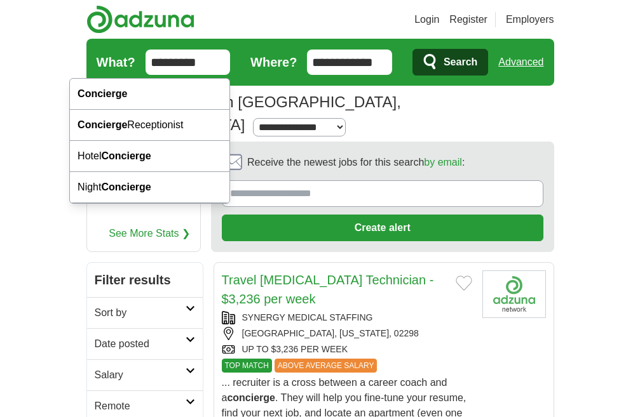
drag, startPoint x: 196, startPoint y: 53, endPoint x: 0, endPoint y: 57, distance: 196.3
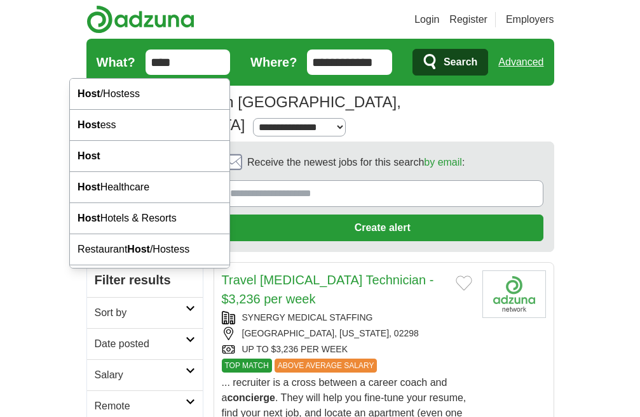
type input "****"
click at [412, 49] on button "Search" at bounding box center [450, 62] width 76 height 27
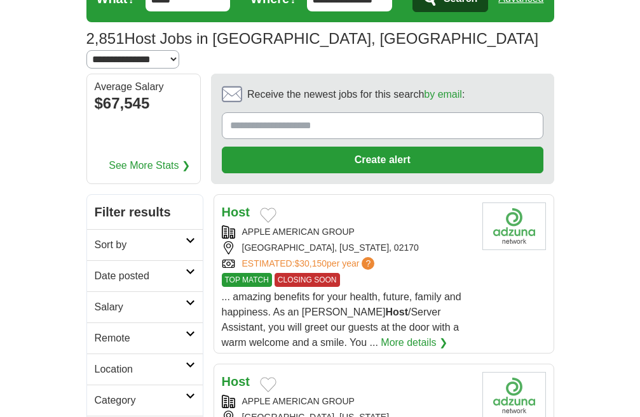
select select "*"
click at [179, 50] on select "**********" at bounding box center [132, 59] width 93 height 18
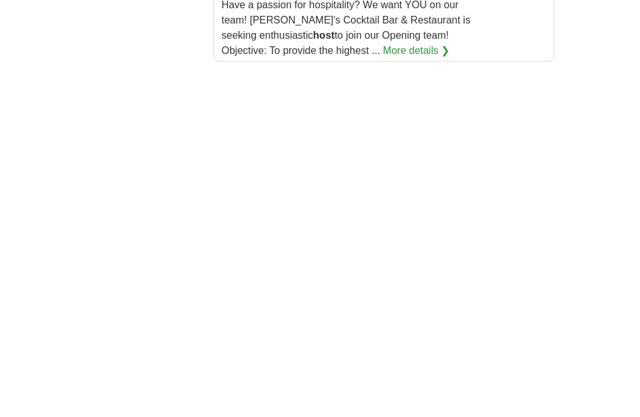
scroll to position [2732, 0]
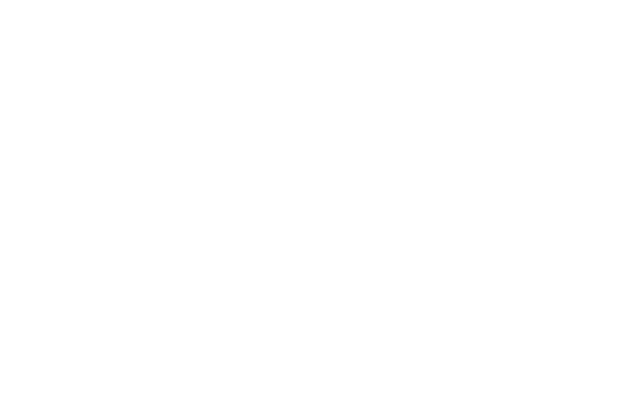
click at [0, 0] on link "2" at bounding box center [0, 0] width 0 height 0
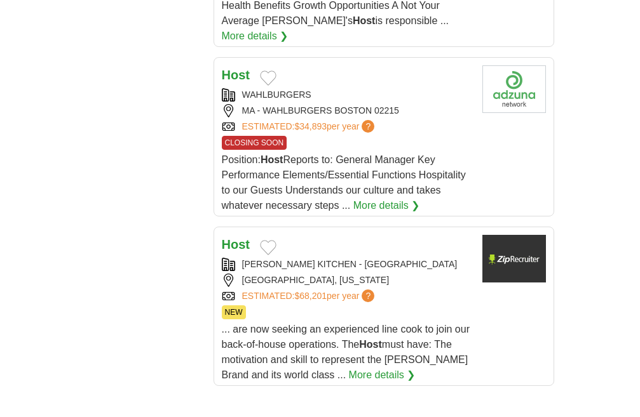
scroll to position [2201, 0]
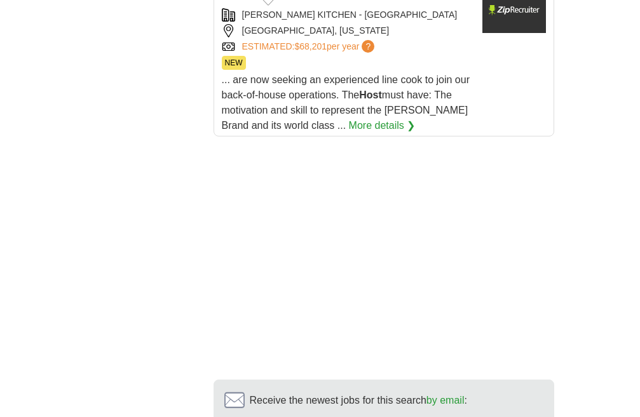
click at [0, 0] on link "3" at bounding box center [0, 0] width 0 height 0
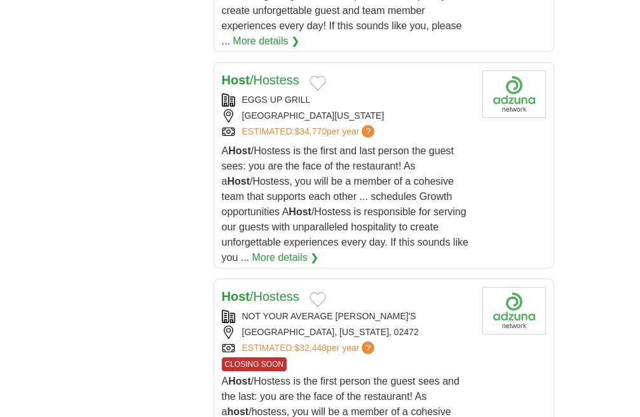
click at [0, 0] on link "4" at bounding box center [0, 0] width 0 height 0
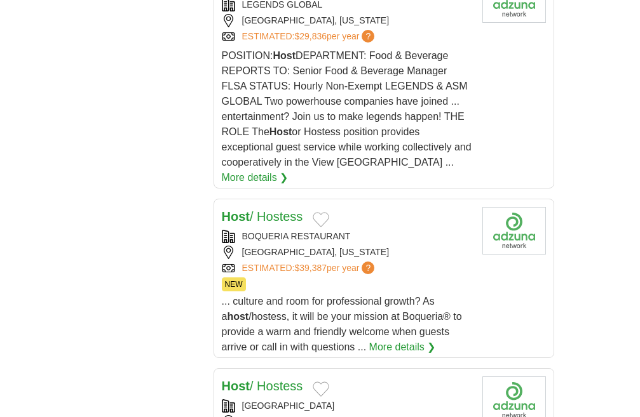
click at [0, 0] on link "5" at bounding box center [0, 0] width 0 height 0
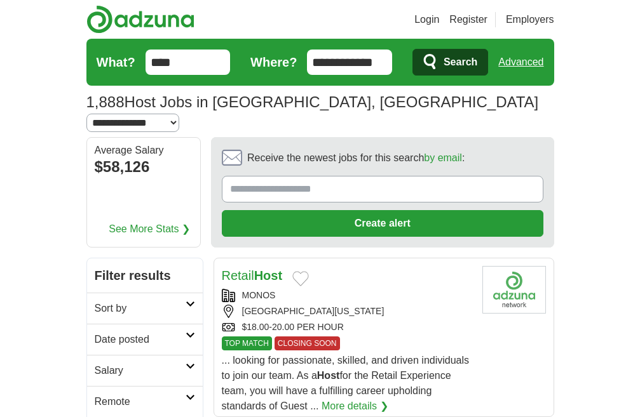
scroll to position [2081, 0]
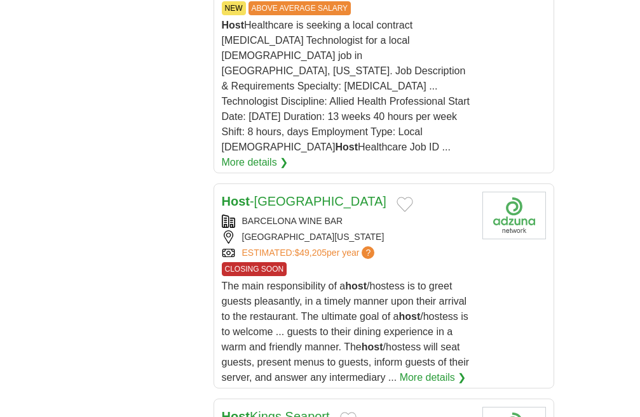
click at [0, 0] on link "6" at bounding box center [0, 0] width 0 height 0
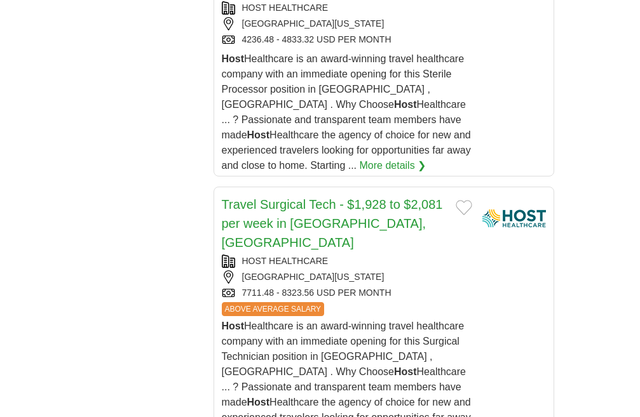
click at [0, 0] on link "7" at bounding box center [0, 0] width 0 height 0
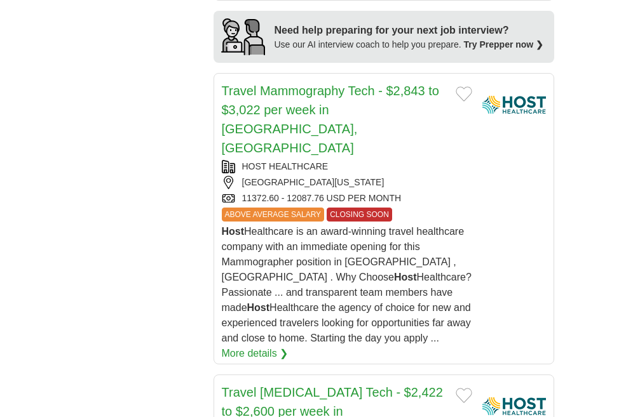
scroll to position [2353, 0]
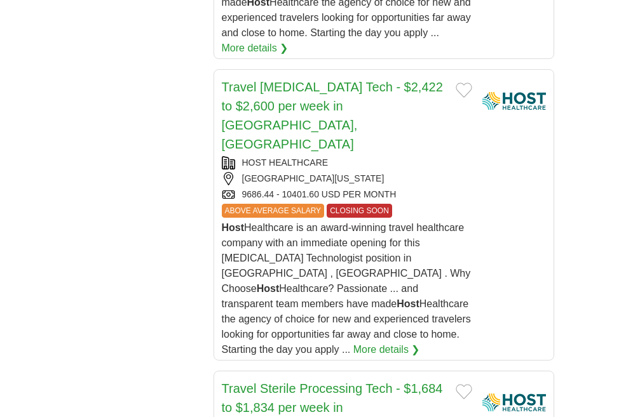
click at [0, 0] on link "8" at bounding box center [0, 0] width 0 height 0
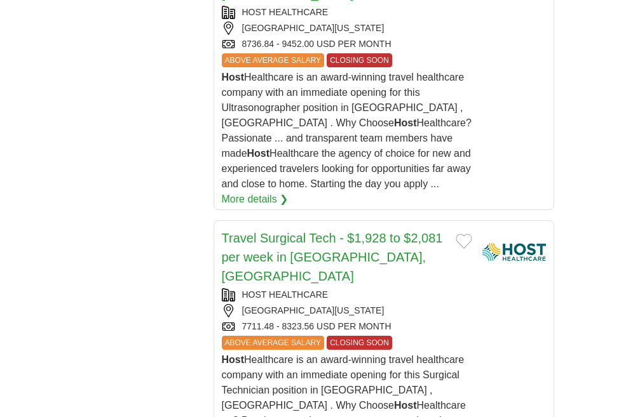
scroll to position [2137, 0]
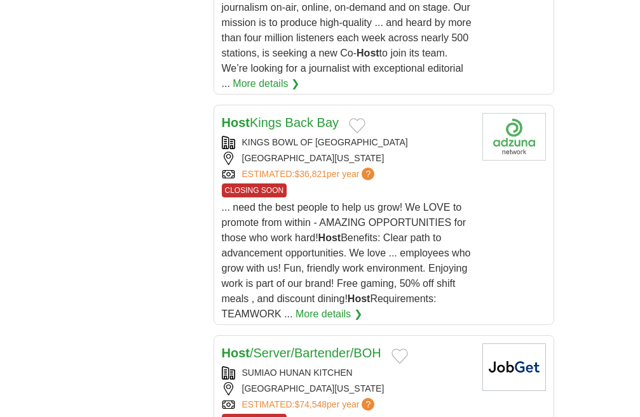
click at [0, 0] on link "9" at bounding box center [0, 0] width 0 height 0
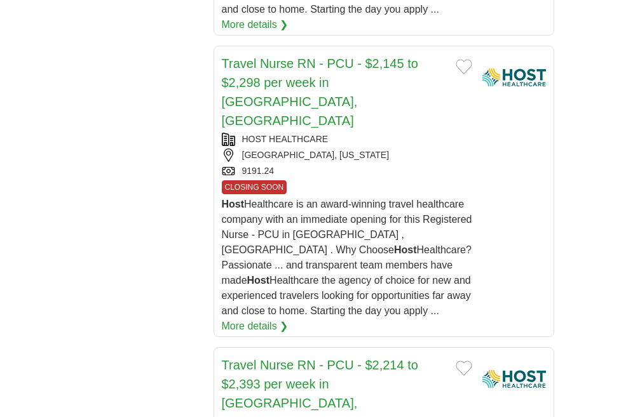
click at [0, 0] on link "10" at bounding box center [0, 0] width 0 height 0
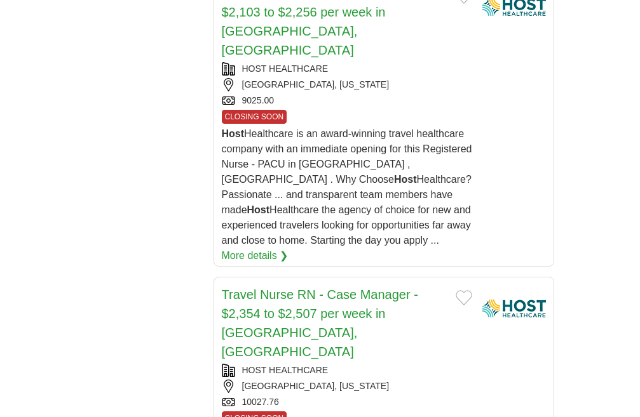
click at [0, 0] on link "11" at bounding box center [0, 0] width 0 height 0
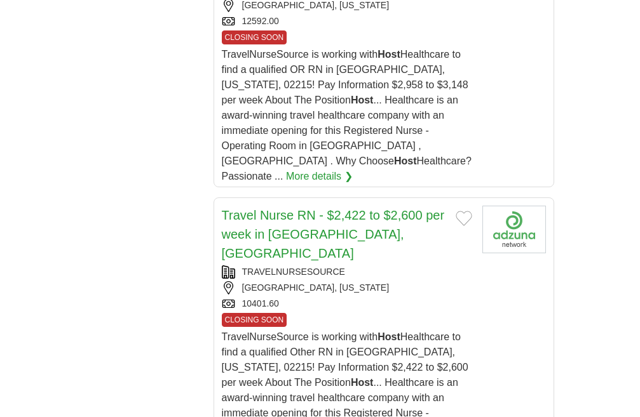
scroll to position [2161, 0]
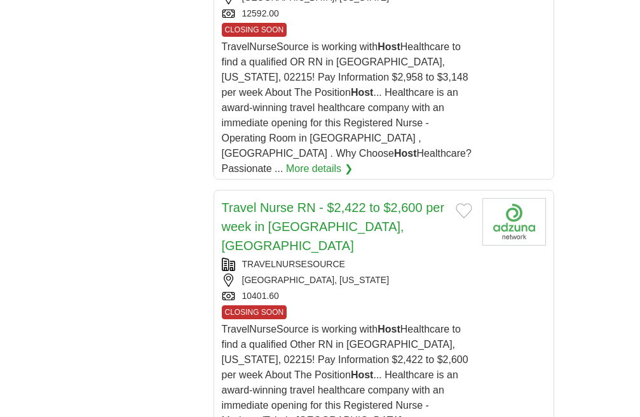
click at [0, 0] on link "12" at bounding box center [0, 0] width 0 height 0
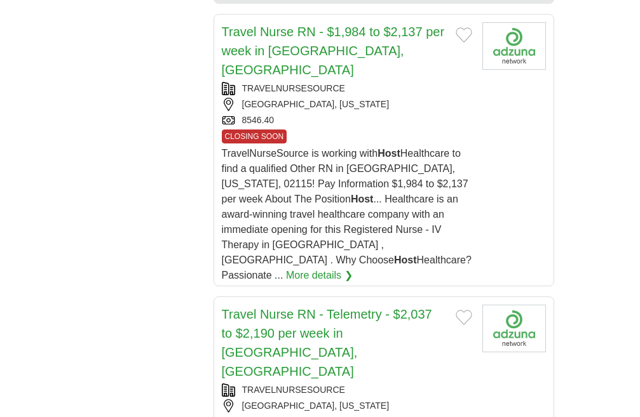
scroll to position [2379, 0]
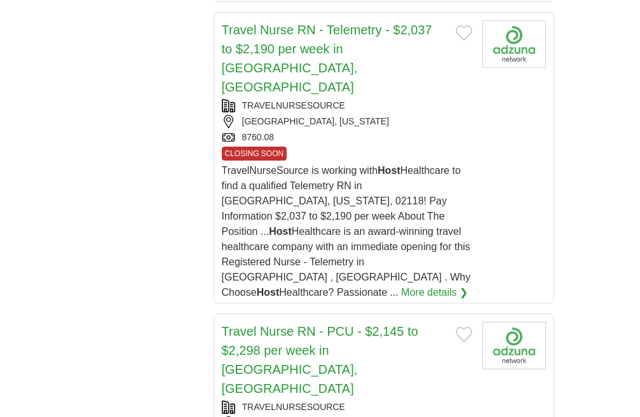
click at [0, 0] on link "13" at bounding box center [0, 0] width 0 height 0
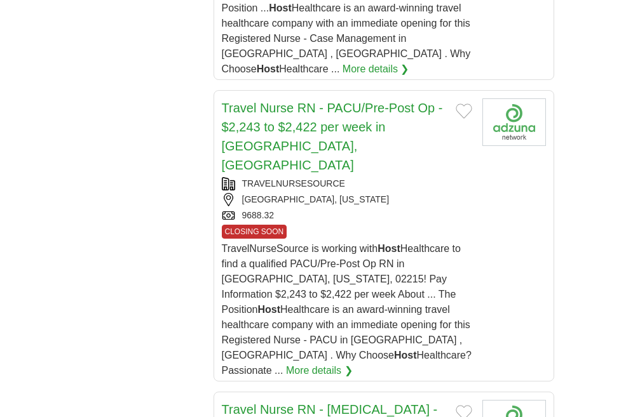
click at [0, 0] on link "14" at bounding box center [0, 0] width 0 height 0
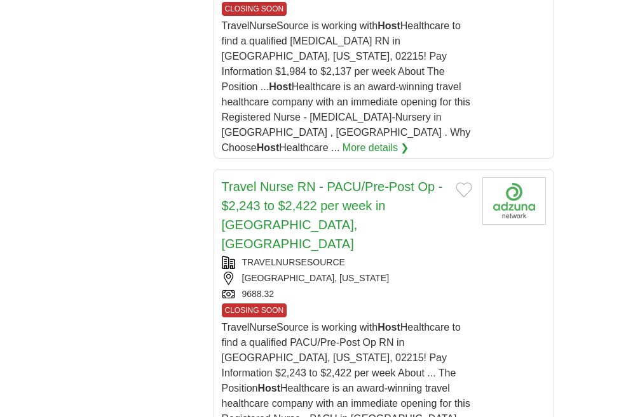
click at [0, 0] on link "15" at bounding box center [0, 0] width 0 height 0
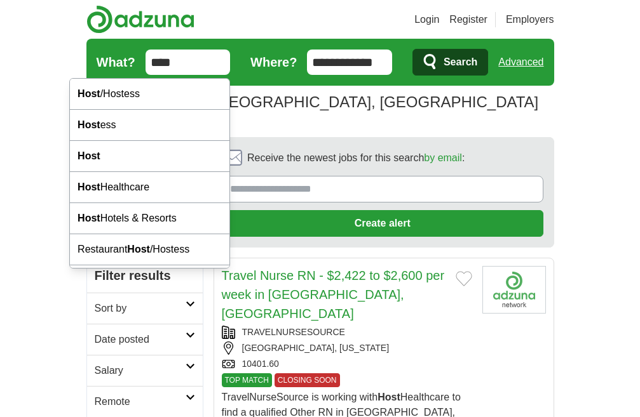
drag, startPoint x: 109, startPoint y: 68, endPoint x: 0, endPoint y: 68, distance: 109.3
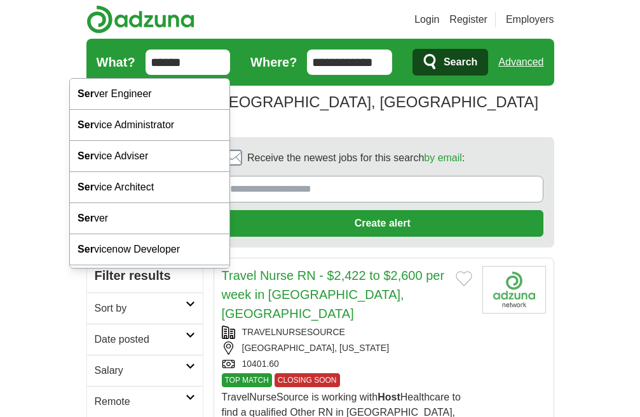
type input "******"
click at [412, 49] on button "Search" at bounding box center [450, 62] width 76 height 27
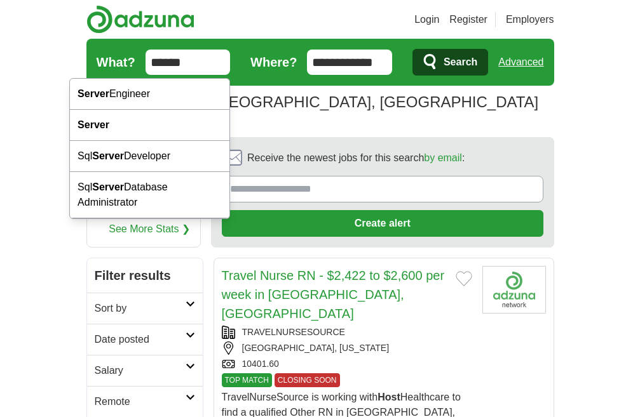
click at [399, 110] on div "**********" at bounding box center [320, 111] width 468 height 41
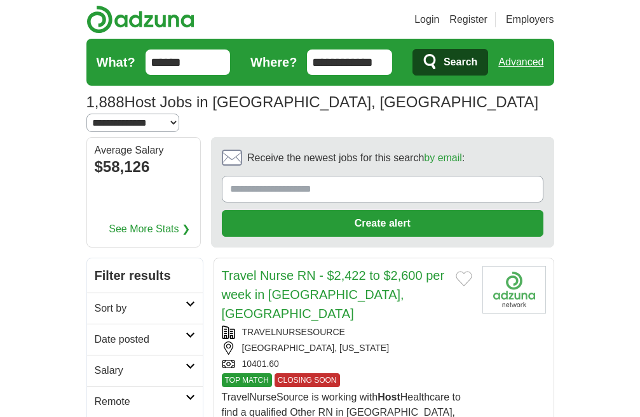
click at [488, 58] on button "Search" at bounding box center [450, 62] width 76 height 27
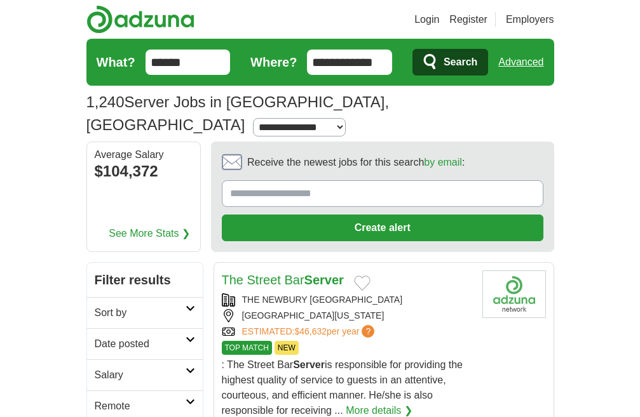
click at [274, 118] on select "**********" at bounding box center [299, 127] width 93 height 18
select select "*"
click at [253, 118] on select "**********" at bounding box center [299, 127] width 93 height 18
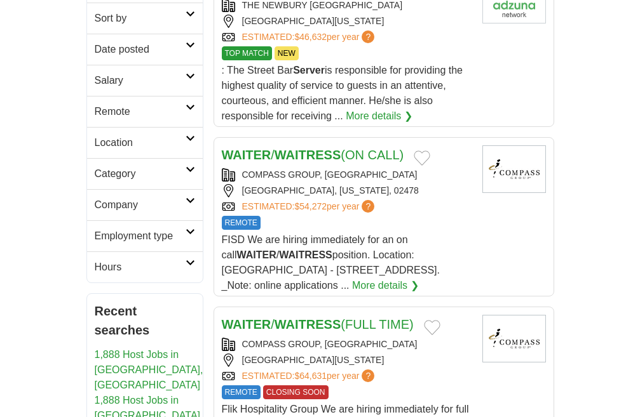
scroll to position [309, 0]
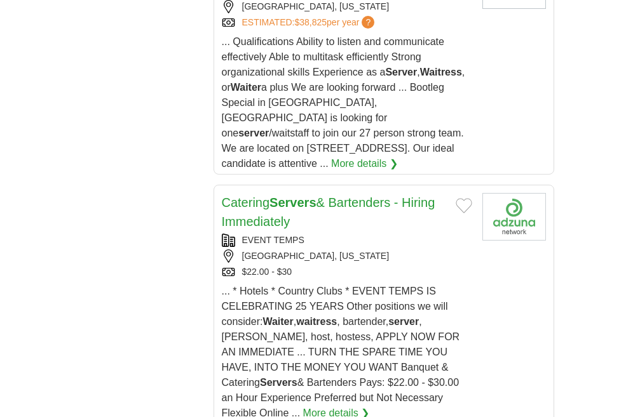
scroll to position [2883, 0]
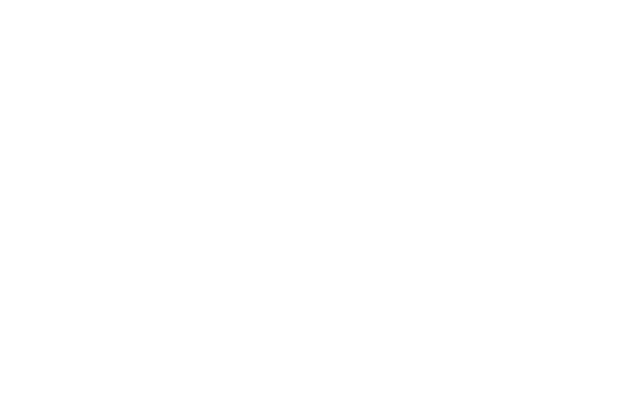
click at [0, 0] on link "2" at bounding box center [0, 0] width 0 height 0
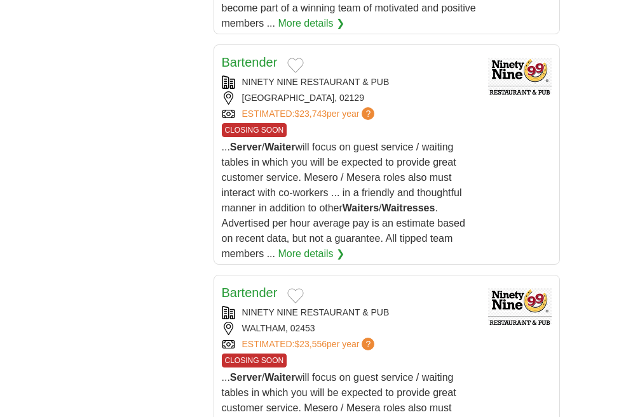
scroll to position [1996, 0]
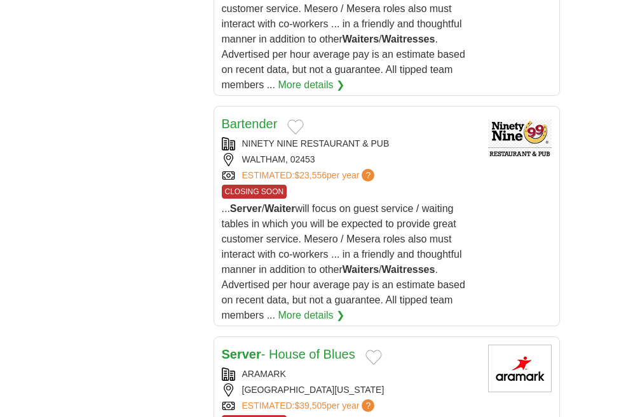
click at [0, 0] on link "3" at bounding box center [0, 0] width 0 height 0
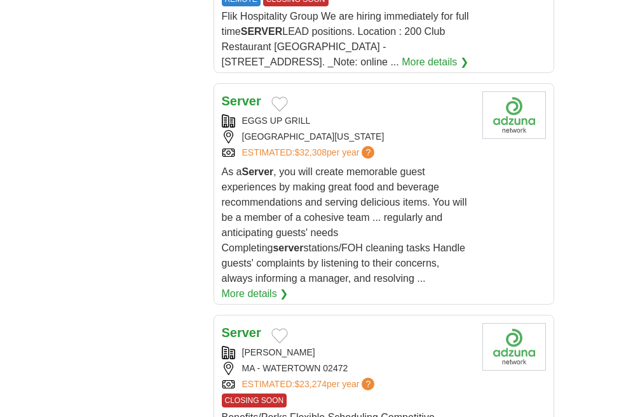
scroll to position [2296, 0]
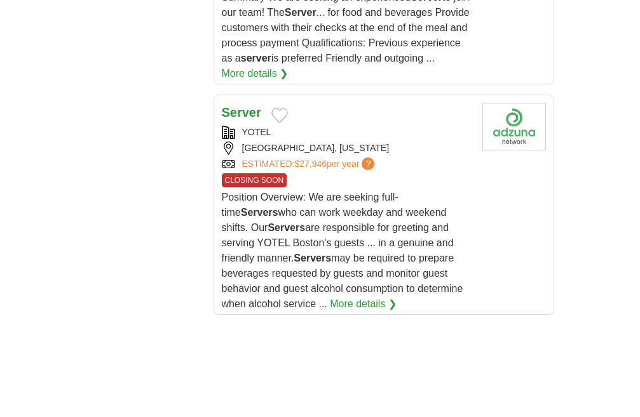
click at [0, 0] on link "4" at bounding box center [0, 0] width 0 height 0
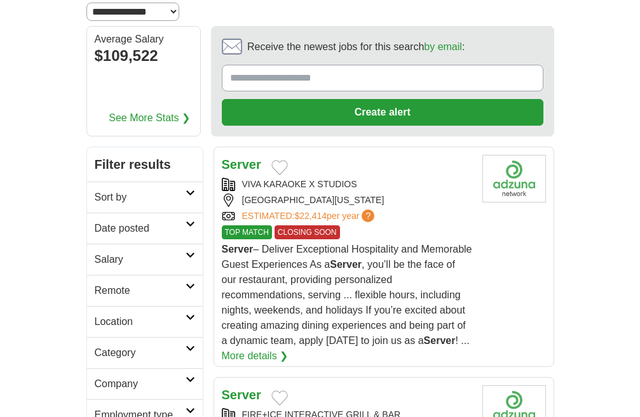
scroll to position [198, 0]
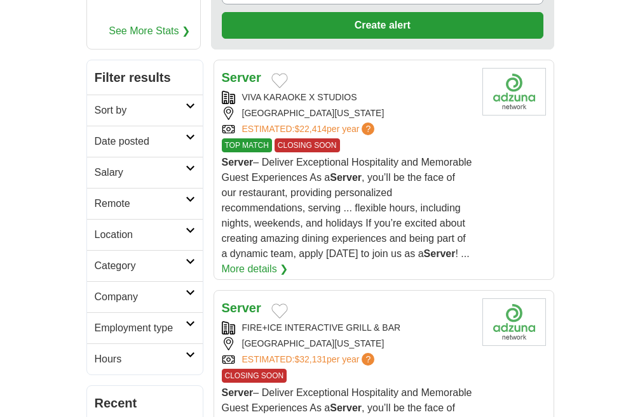
click at [368, 157] on span "Server – Deliver Exceptional Hospitality and Memorable Guest Experiences As a S…" at bounding box center [347, 208] width 250 height 102
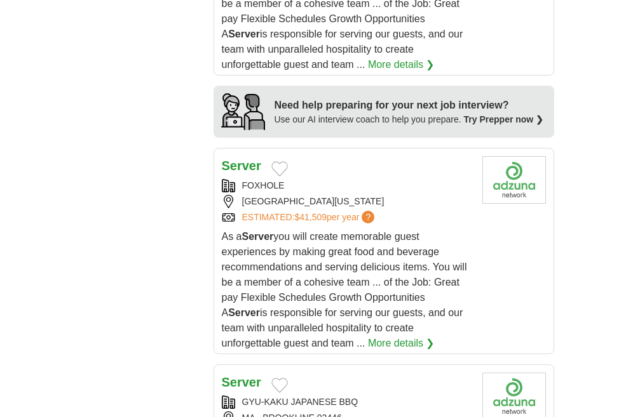
scroll to position [1977, 0]
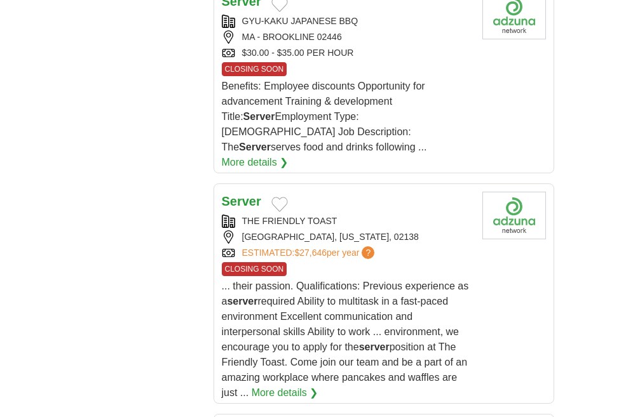
click at [0, 0] on link "5" at bounding box center [0, 0] width 0 height 0
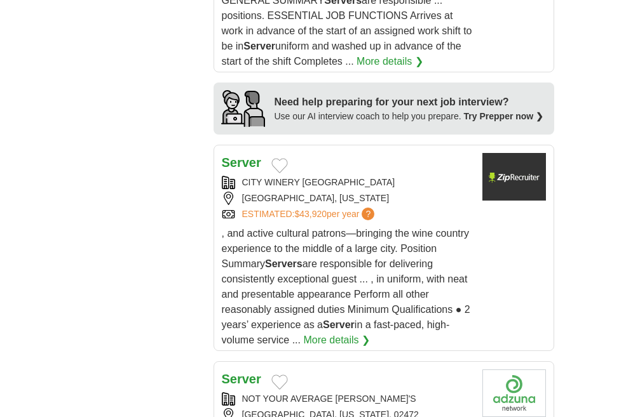
scroll to position [1961, 0]
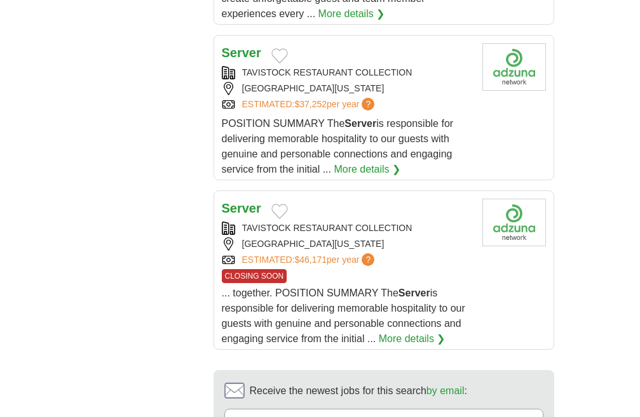
click at [0, 0] on link "6" at bounding box center [0, 0] width 0 height 0
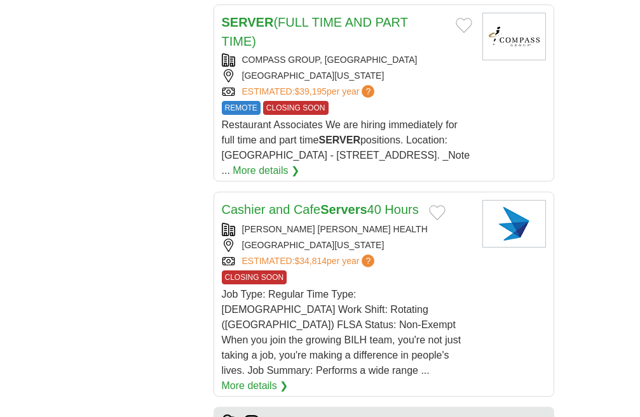
scroll to position [2016, 0]
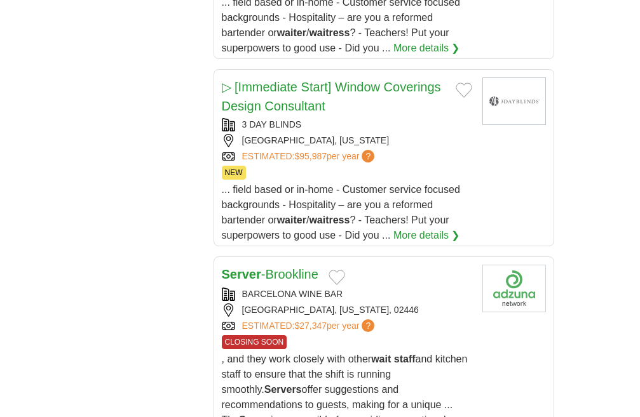
click at [0, 0] on link "7" at bounding box center [0, 0] width 0 height 0
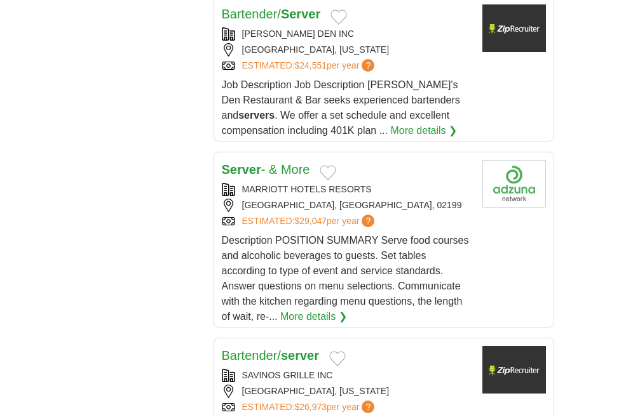
click at [0, 0] on link "8" at bounding box center [0, 0] width 0 height 0
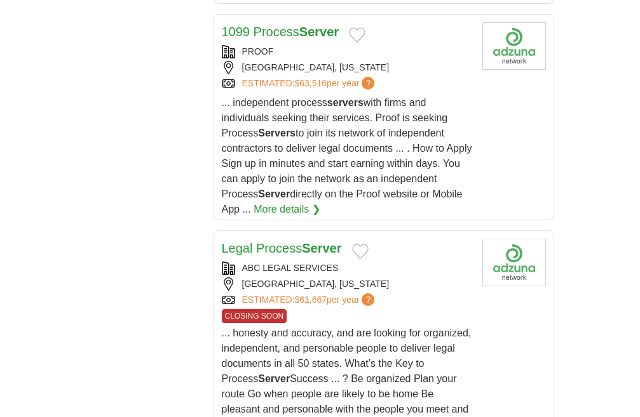
click at [0, 0] on link "9" at bounding box center [0, 0] width 0 height 0
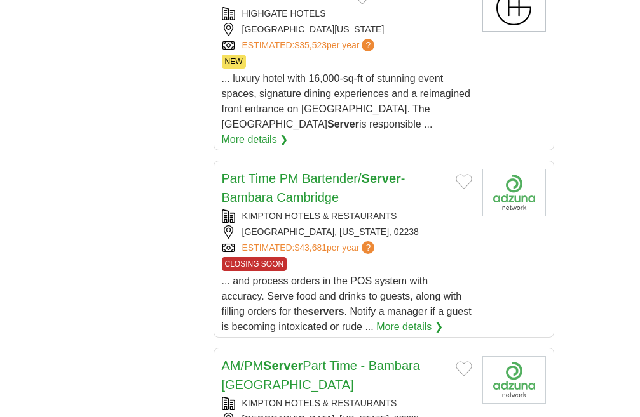
click at [0, 0] on link "10" at bounding box center [0, 0] width 0 height 0
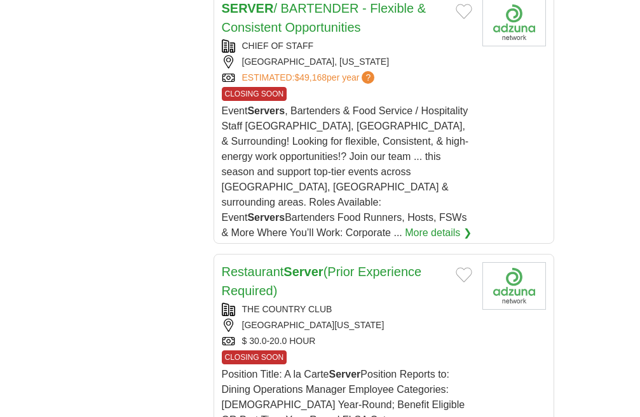
click at [0, 0] on link "11" at bounding box center [0, 0] width 0 height 0
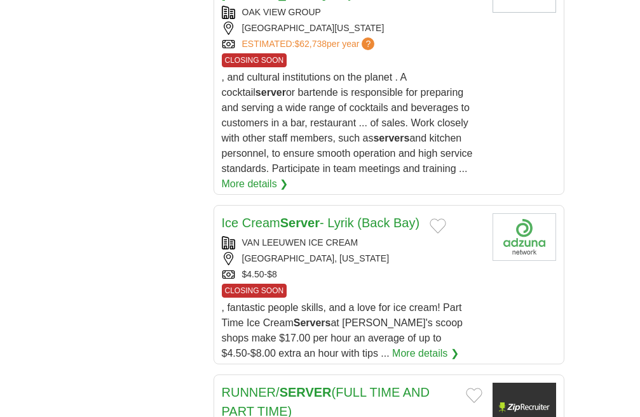
scroll to position [1868, 0]
click at [0, 0] on link "12" at bounding box center [0, 0] width 0 height 0
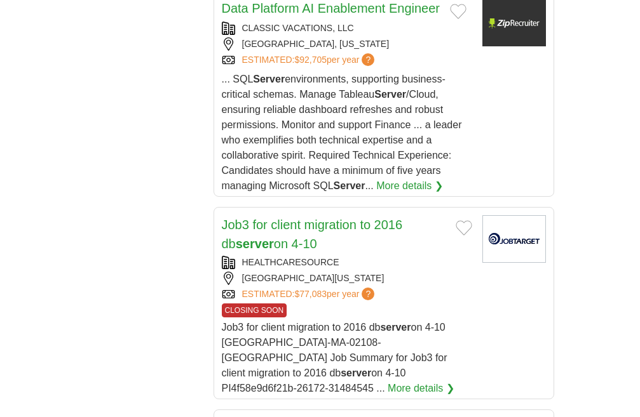
click at [0, 0] on link "13" at bounding box center [0, 0] width 0 height 0
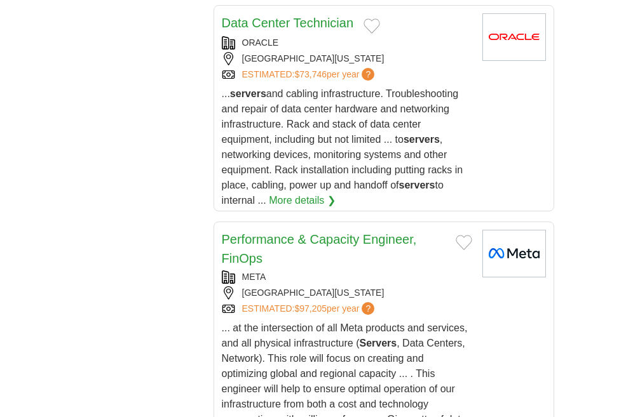
click at [0, 0] on link "14" at bounding box center [0, 0] width 0 height 0
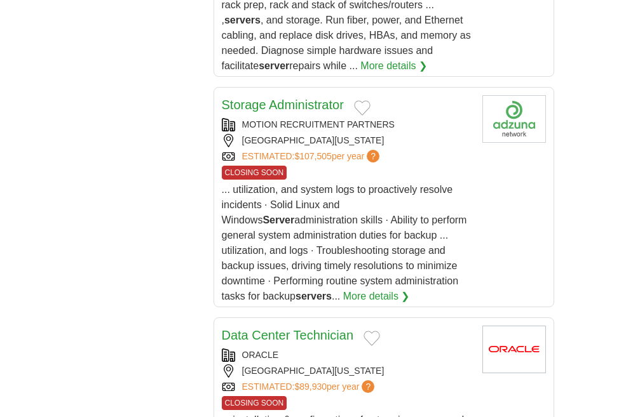
click at [0, 0] on link "15" at bounding box center [0, 0] width 0 height 0
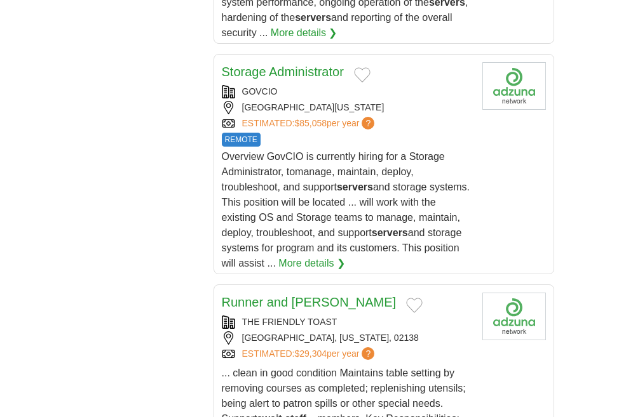
scroll to position [2174, 0]
